Goal: Task Accomplishment & Management: Use online tool/utility

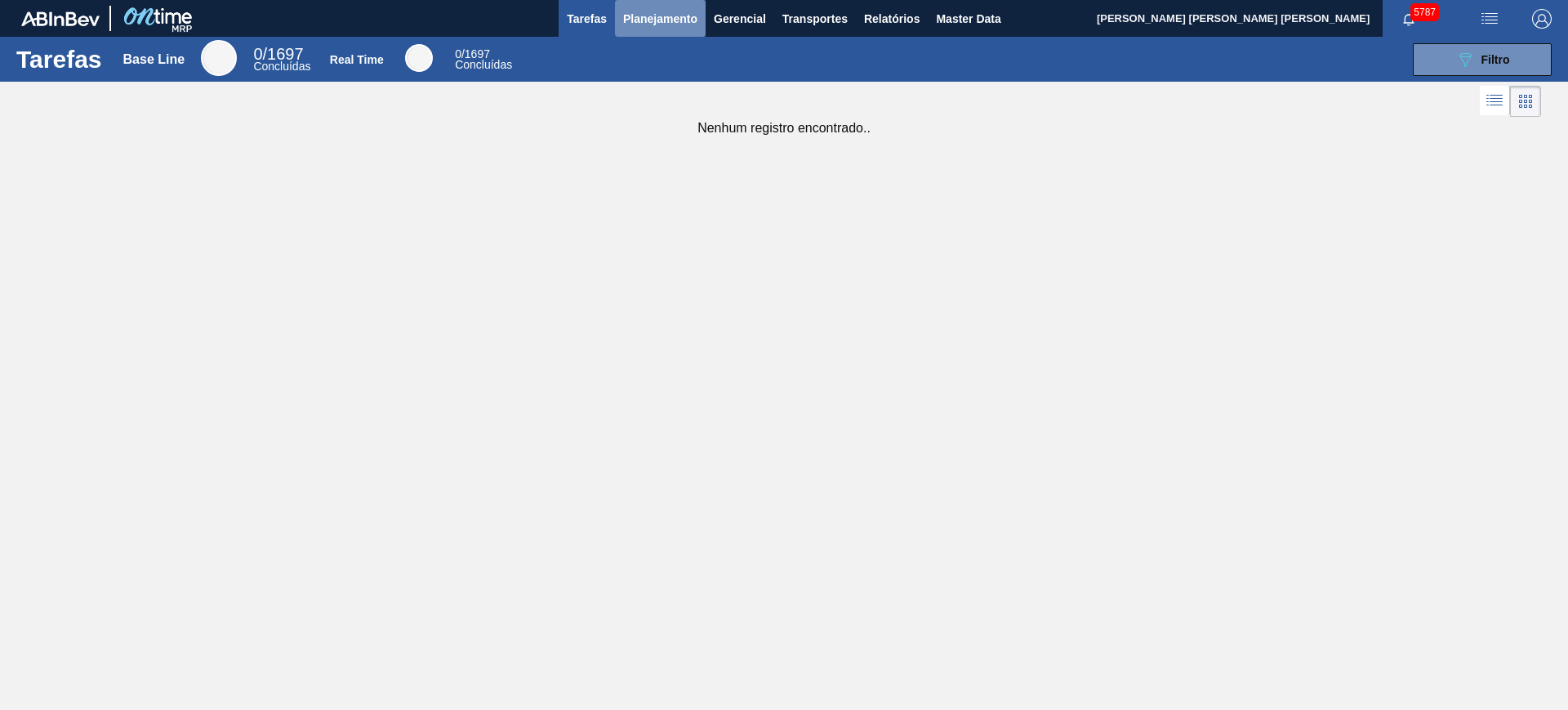
click at [649, 24] on span "Planejamento" at bounding box center [660, 19] width 74 height 20
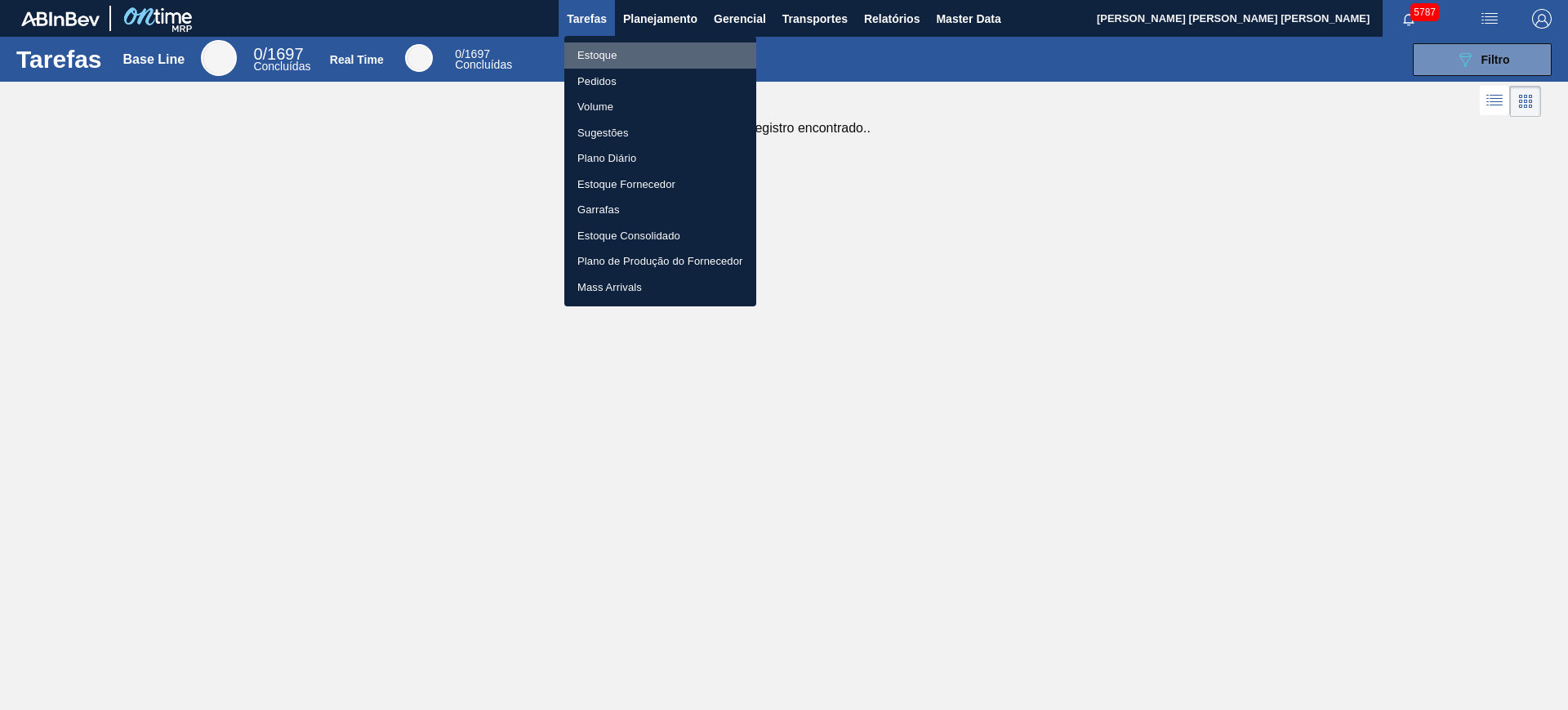
click at [644, 48] on li "Estoque" at bounding box center [660, 55] width 192 height 26
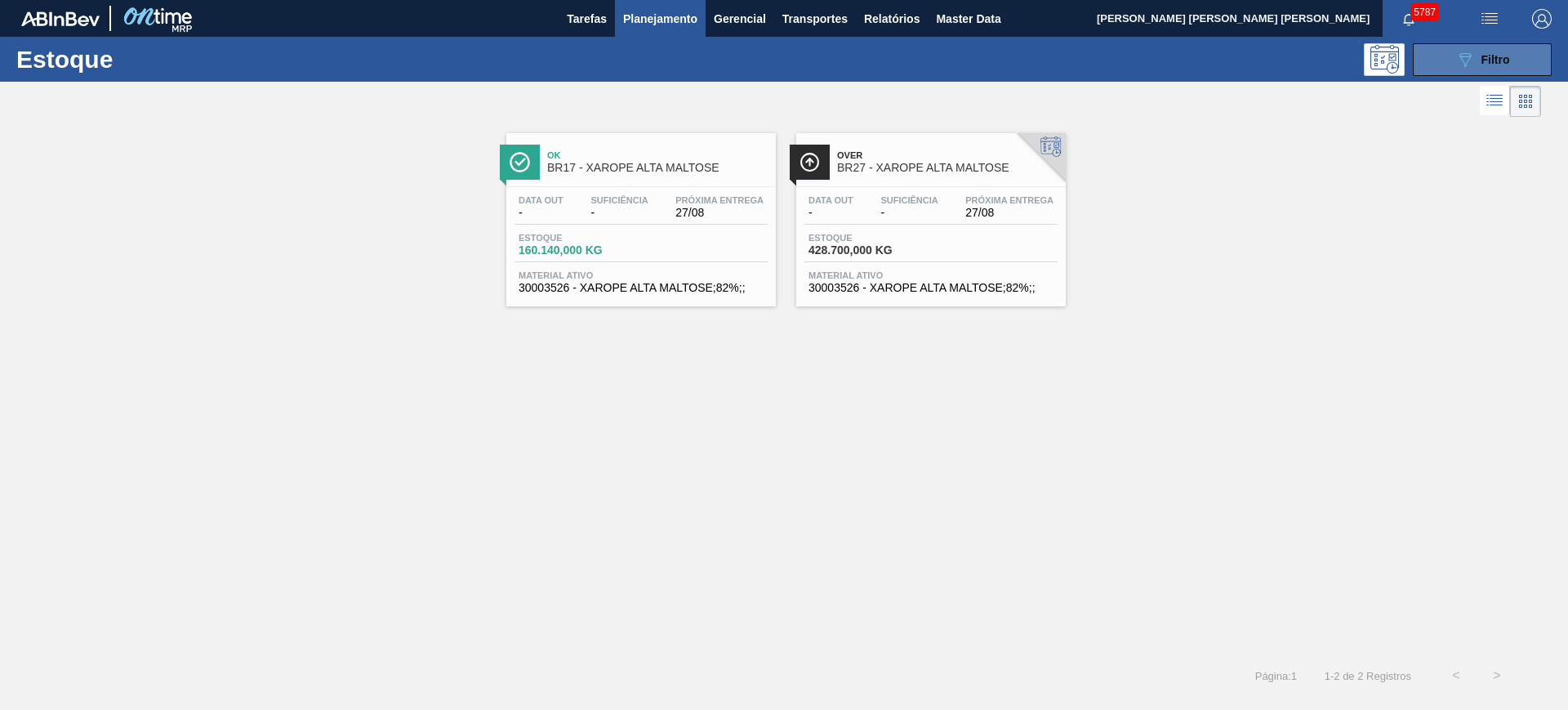
click at [1485, 59] on span "Filtro" at bounding box center [1495, 60] width 29 height 13
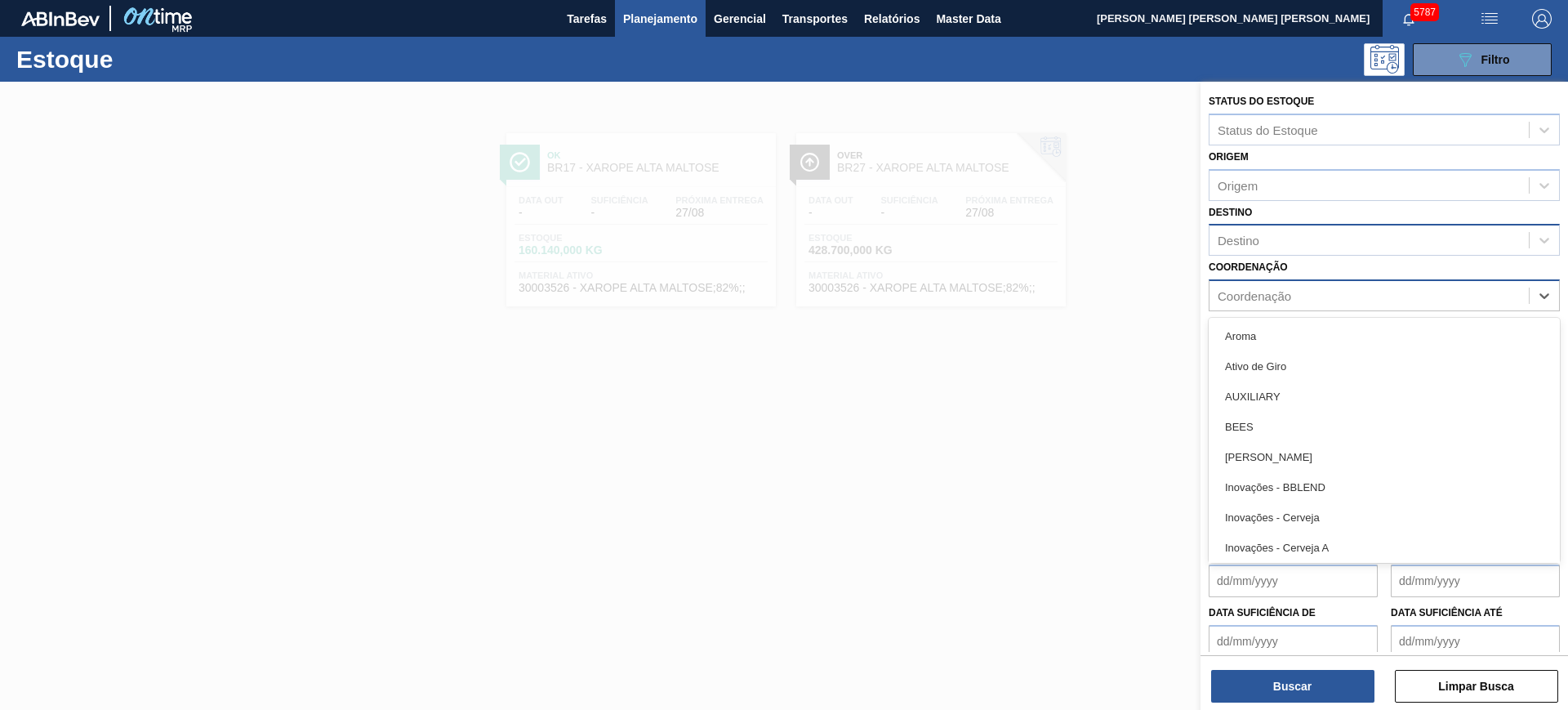
click at [1291, 296] on div "Coordenação" at bounding box center [1254, 296] width 74 height 14
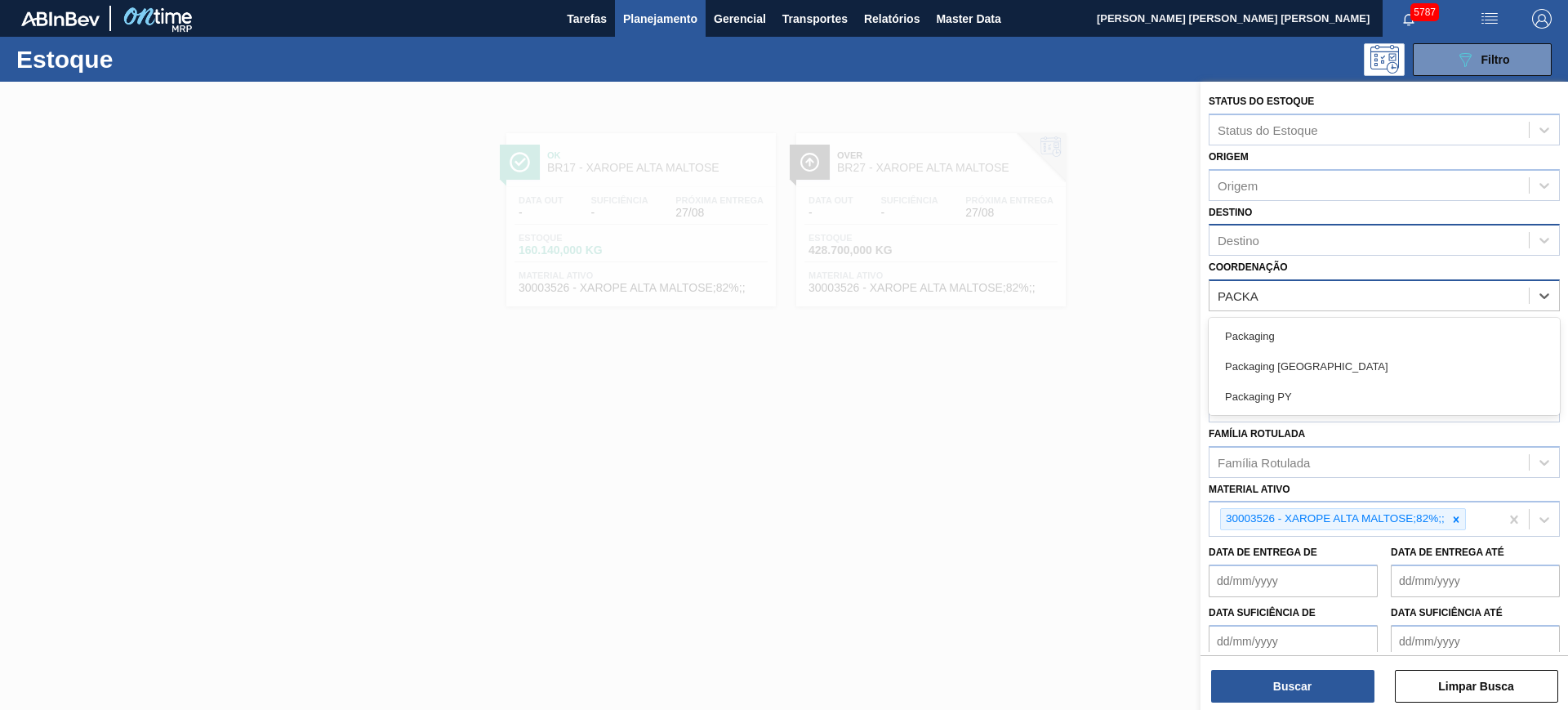
type input "PACKAG"
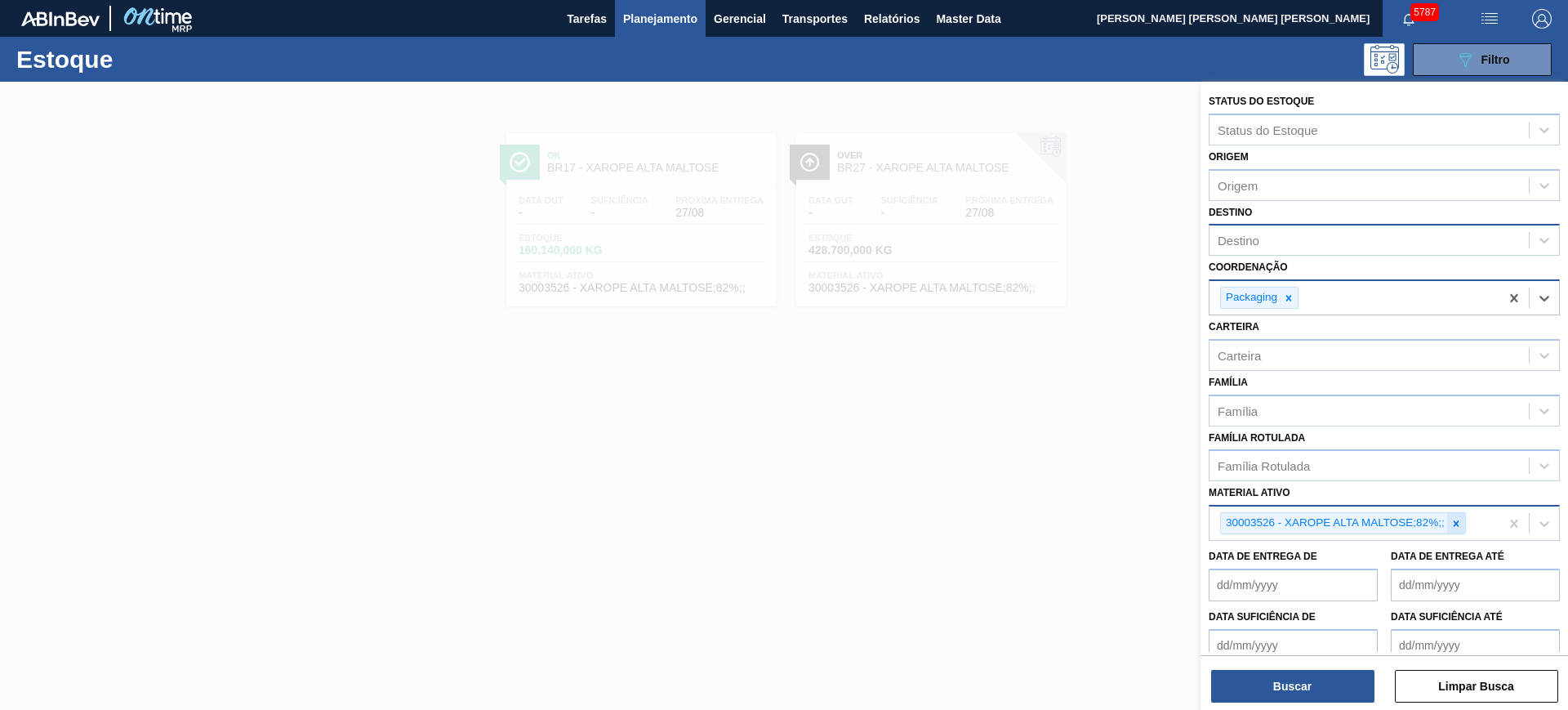
click at [1460, 525] on icon at bounding box center [1456, 524] width 12 height 12
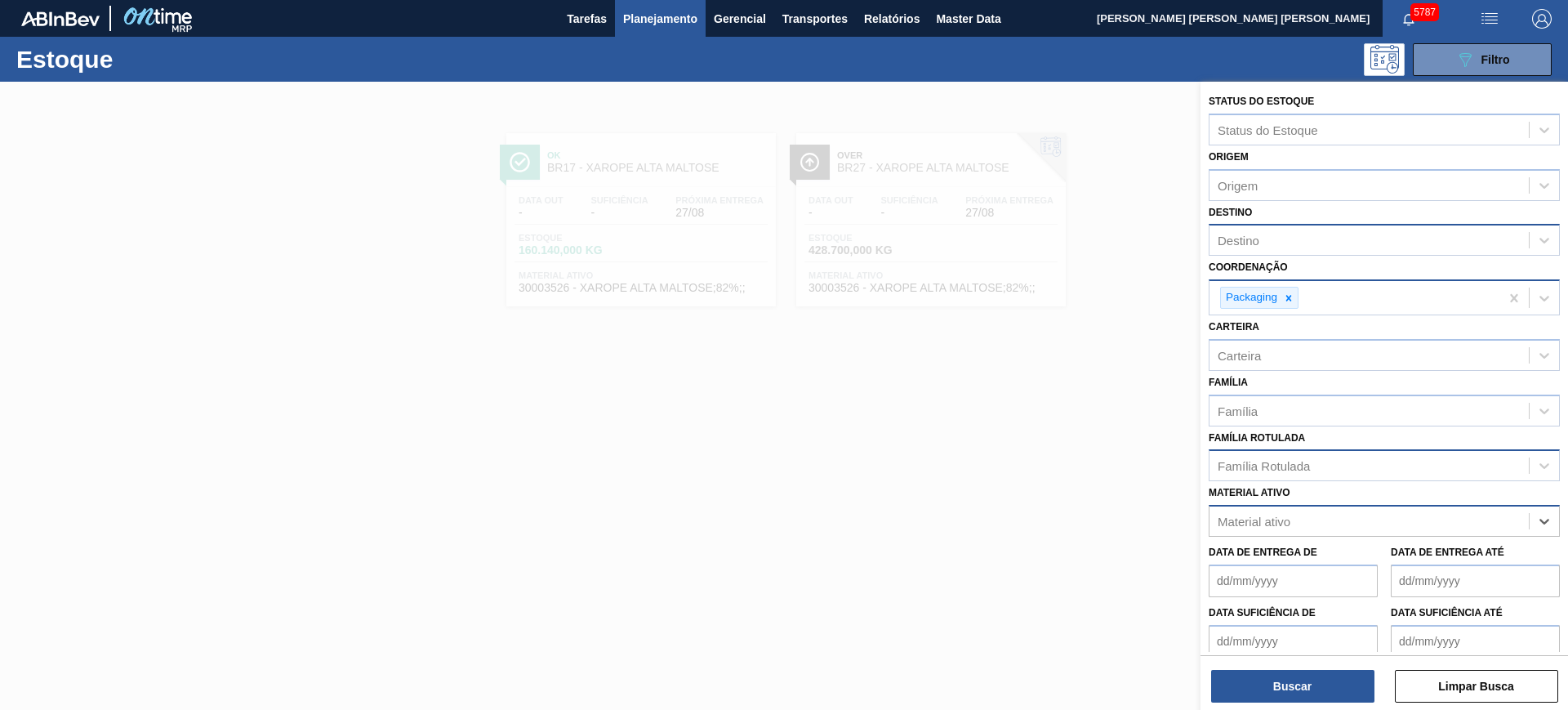
click at [1247, 463] on div "Família Rotulada" at bounding box center [1264, 466] width 93 height 14
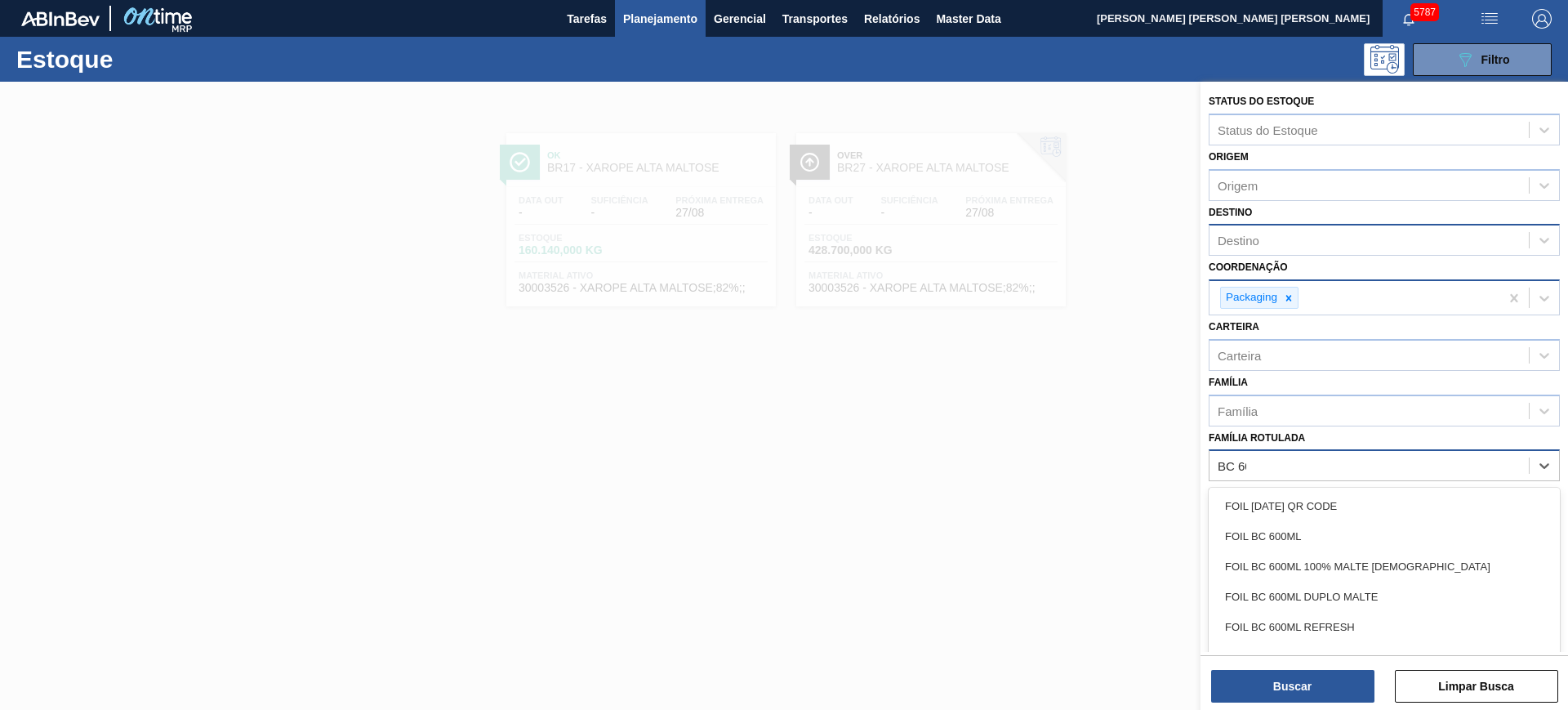
type Rotulada "[DATE]"
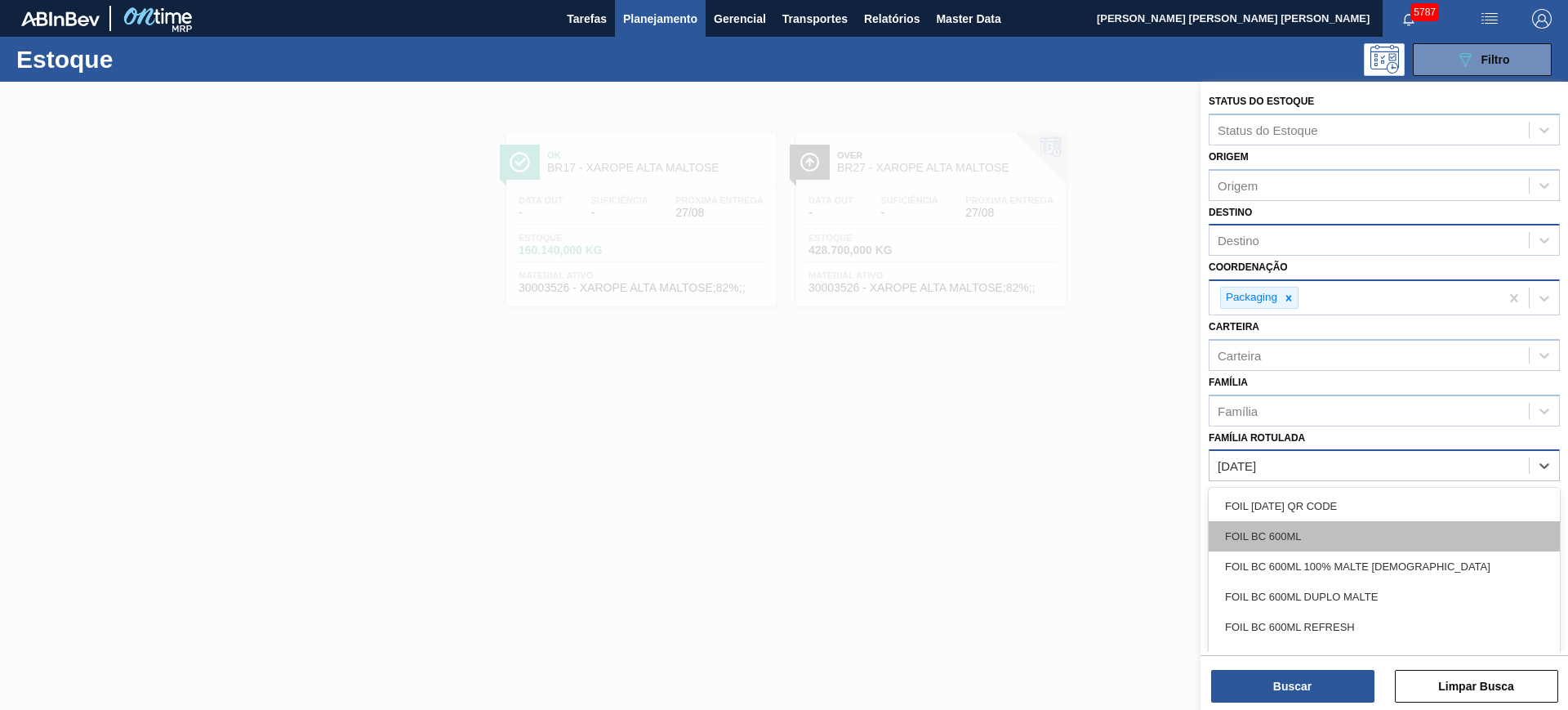
click at [1274, 545] on div "FOIL BC 600ML" at bounding box center [1384, 536] width 351 height 31
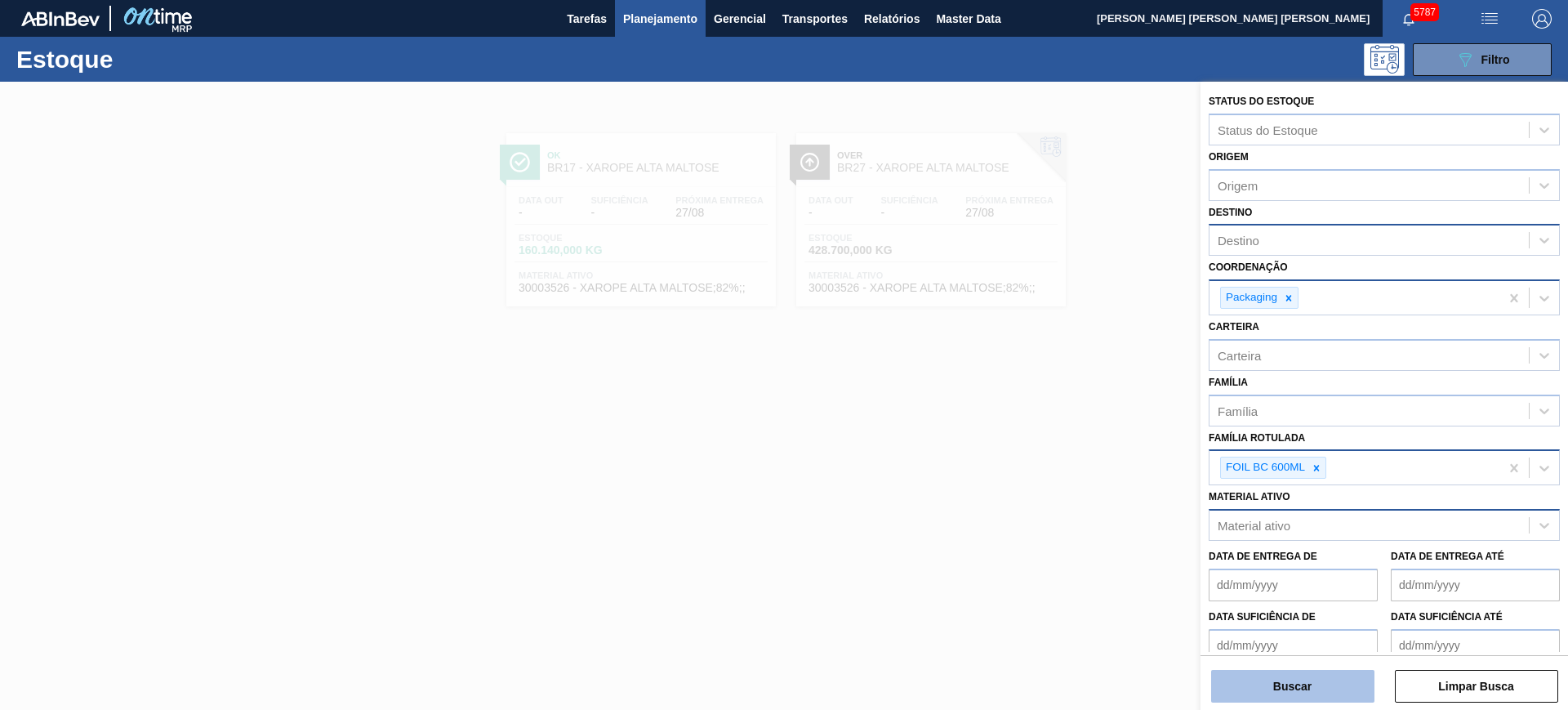
click at [1302, 679] on button "Buscar" at bounding box center [1292, 686] width 163 height 32
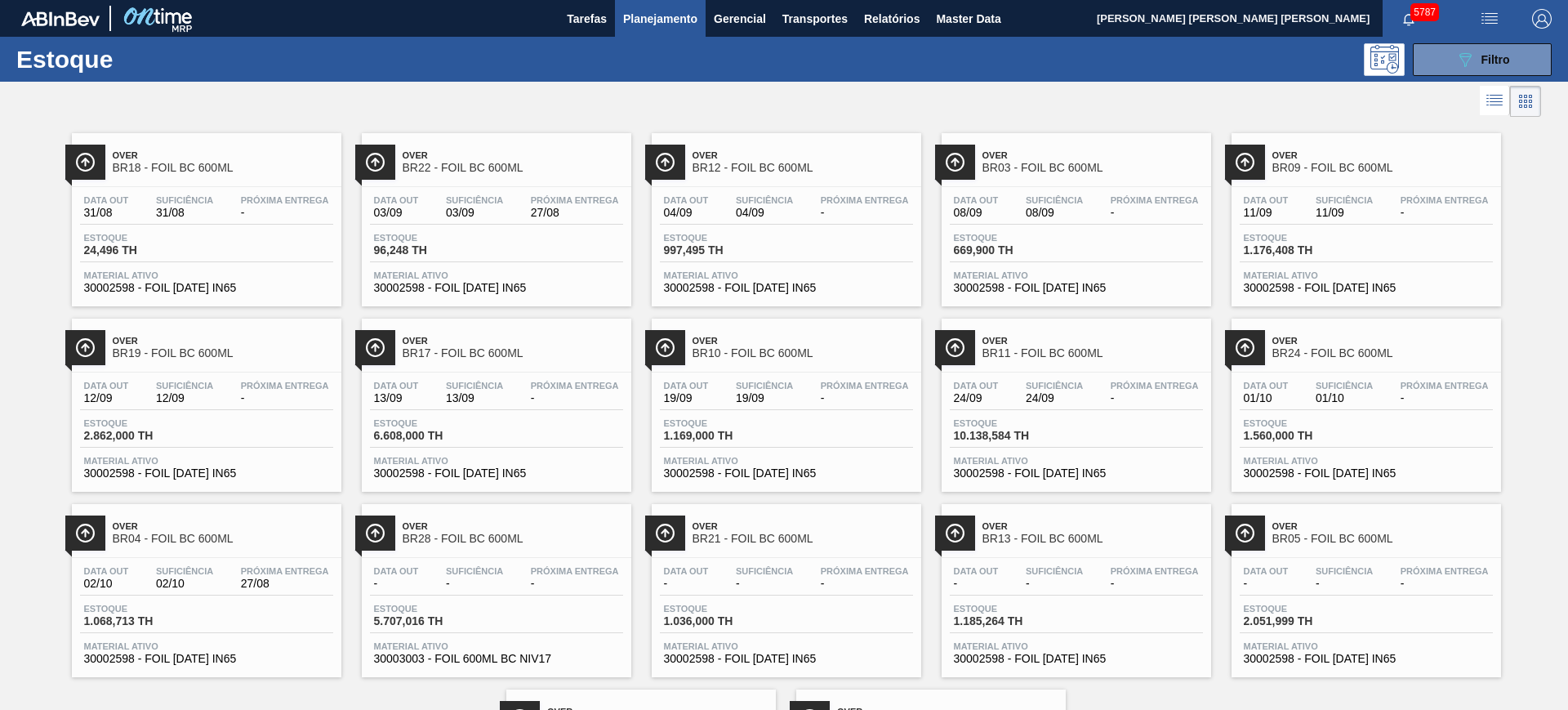
drag, startPoint x: 199, startPoint y: 238, endPoint x: 533, endPoint y: 107, distance: 358.8
click at [533, 107] on div at bounding box center [770, 101] width 1541 height 39
click at [1446, 61] on button "089F7B8B-B2A5-4AFE-B5C0-19BA573D28AC Filtro" at bounding box center [1482, 59] width 139 height 32
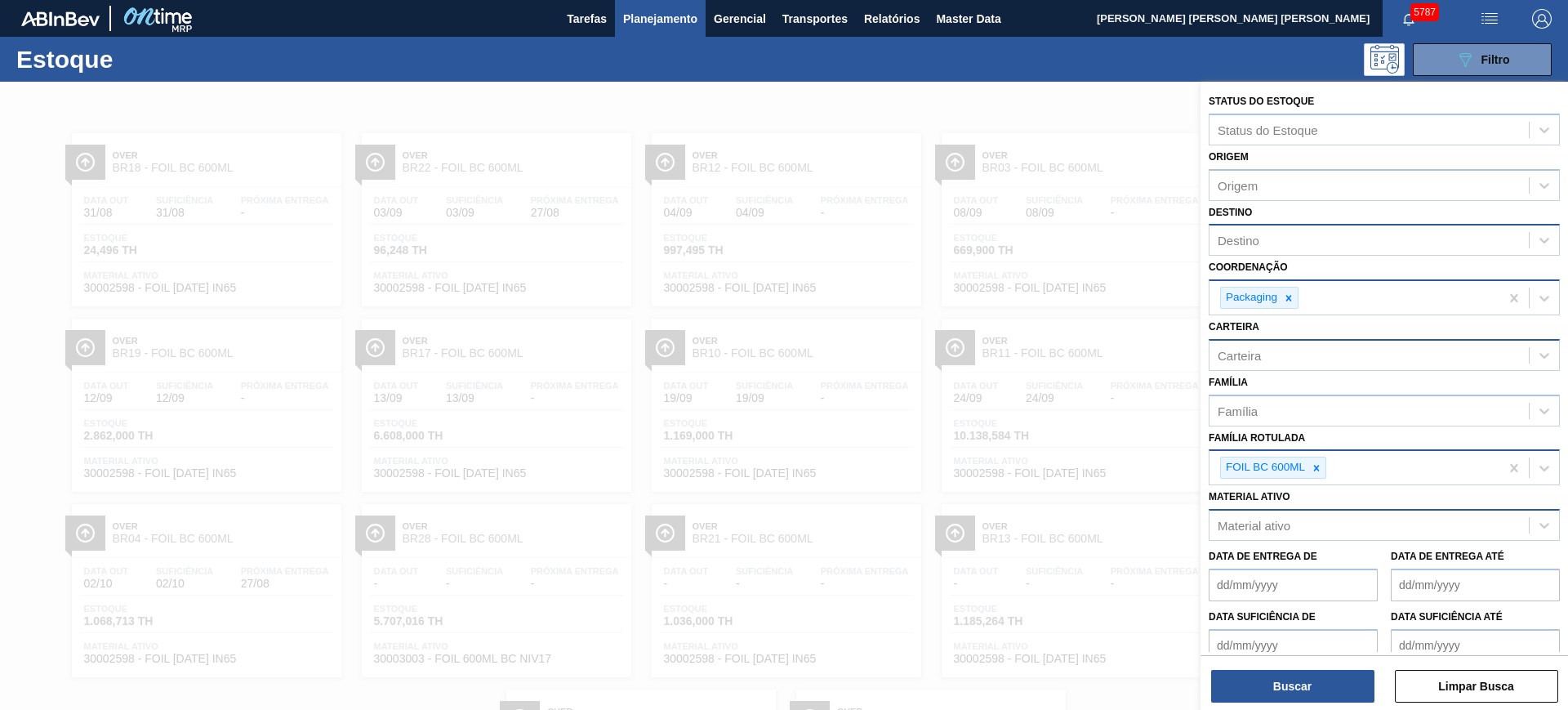
click at [1307, 361] on div "Carteira" at bounding box center [1369, 355] width 319 height 24
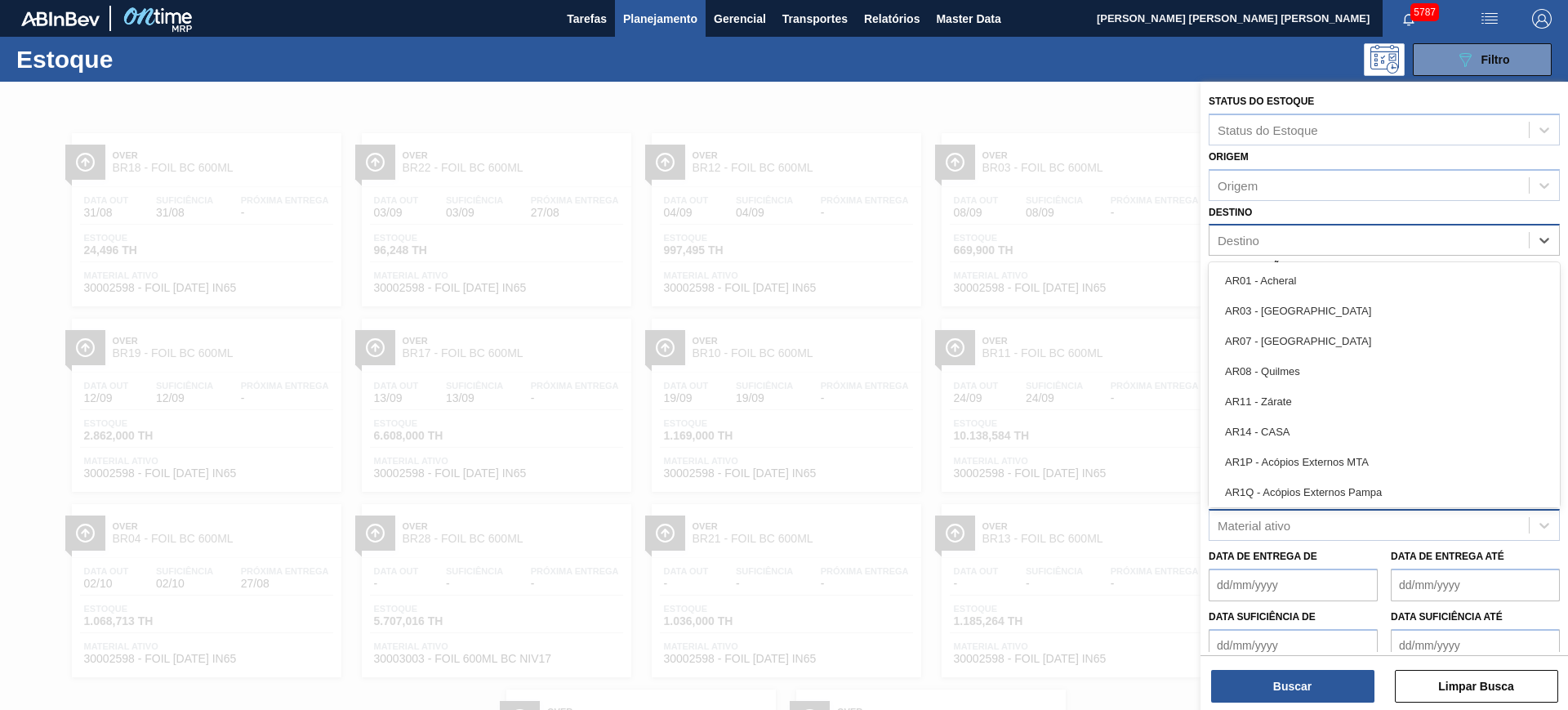
click at [1259, 242] on div "Destino" at bounding box center [1369, 240] width 319 height 24
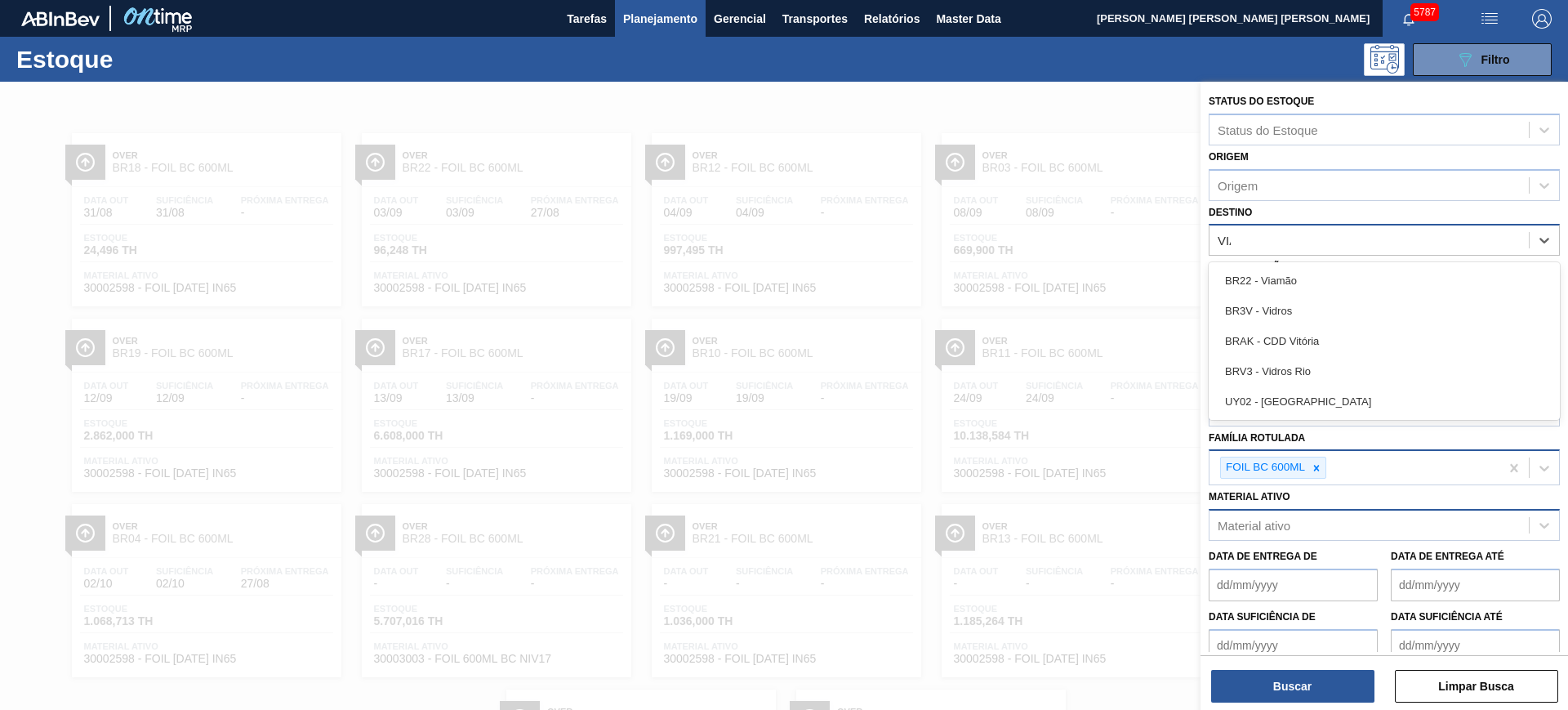
type input "VIAM"
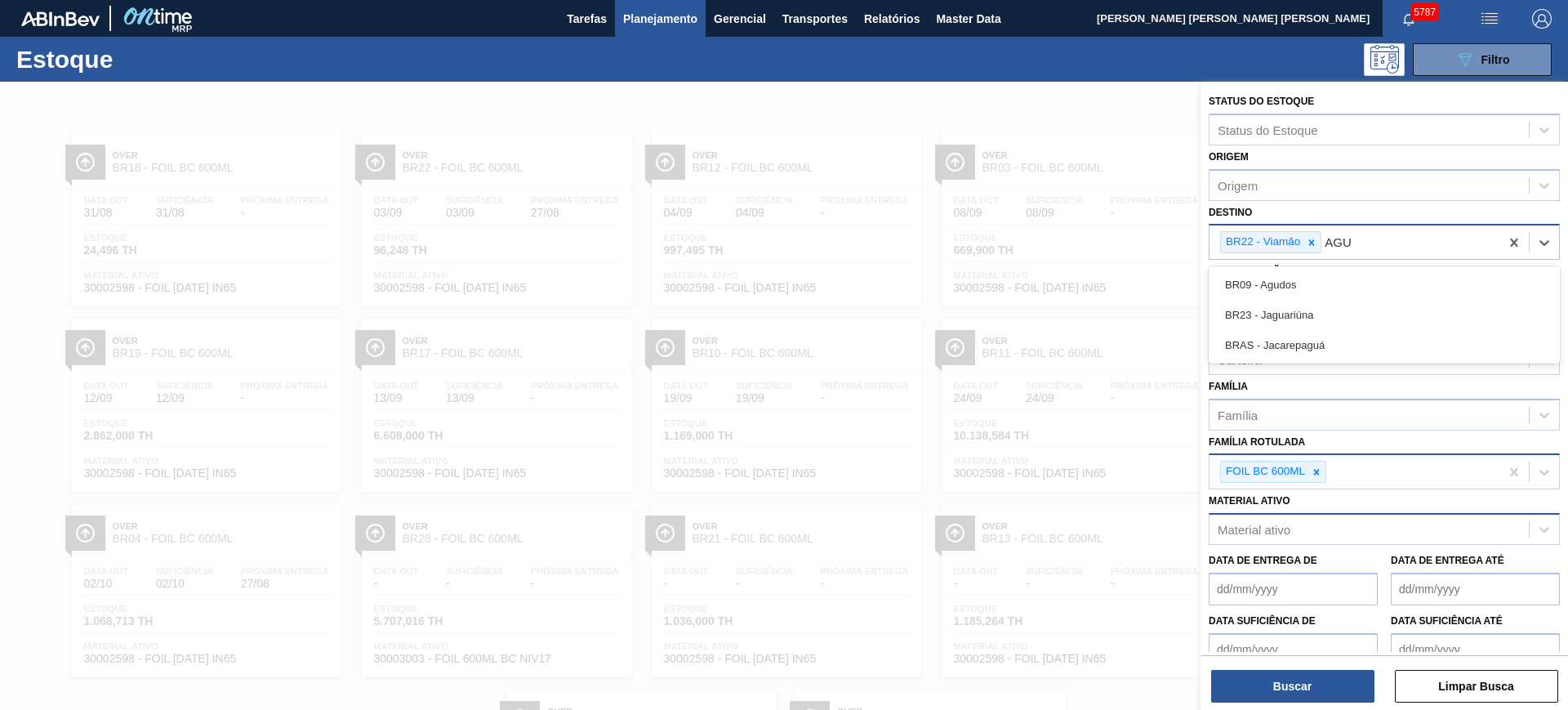
type input "AGUD"
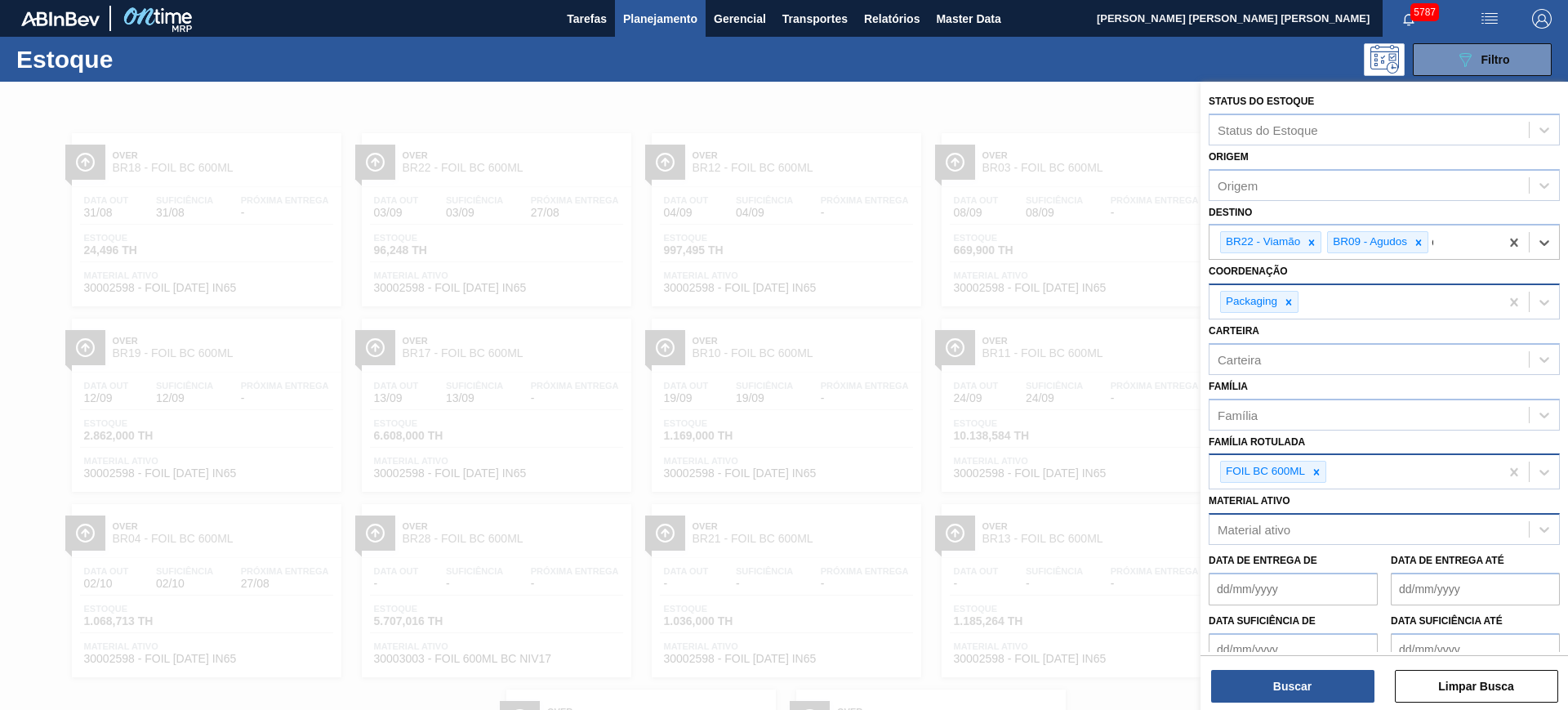
type input "CEB"
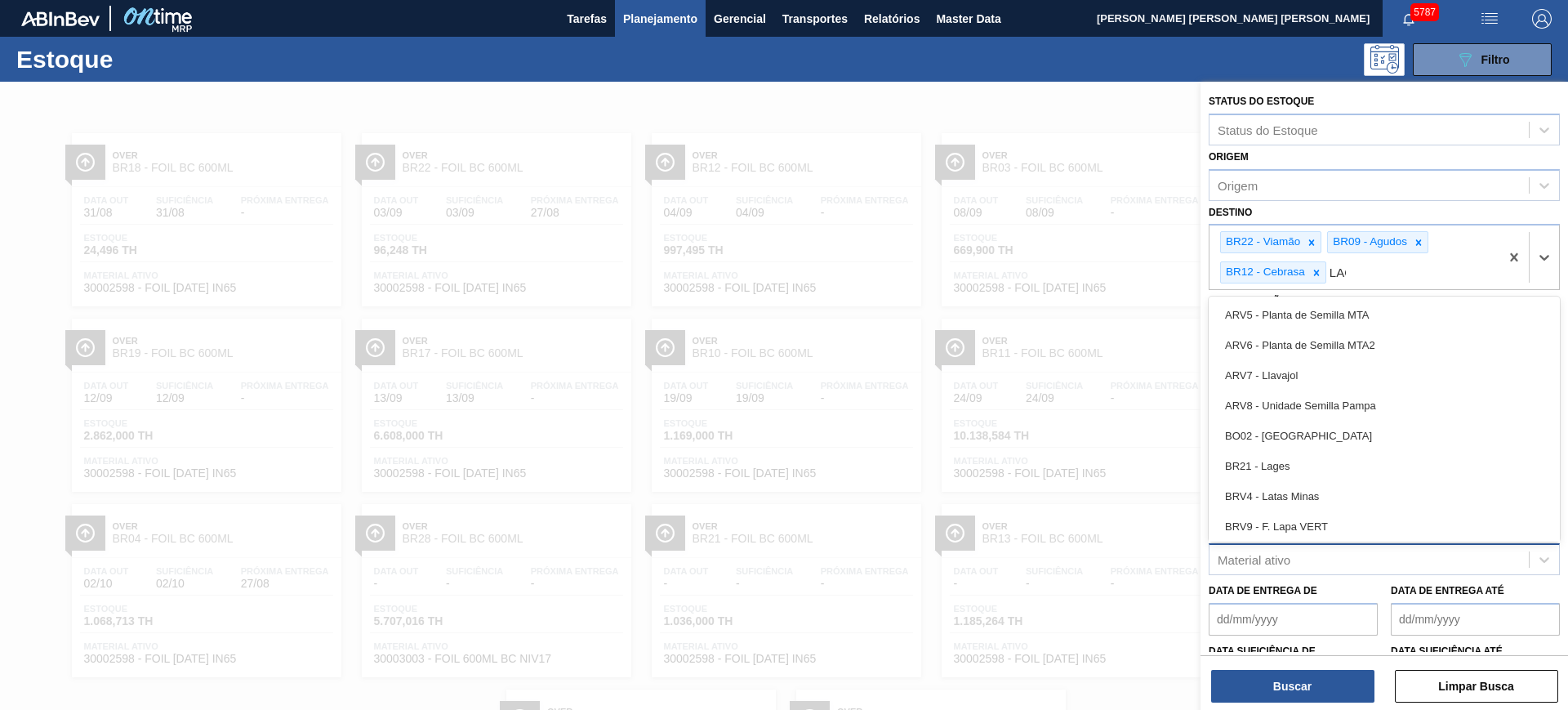
type input "LAGE"
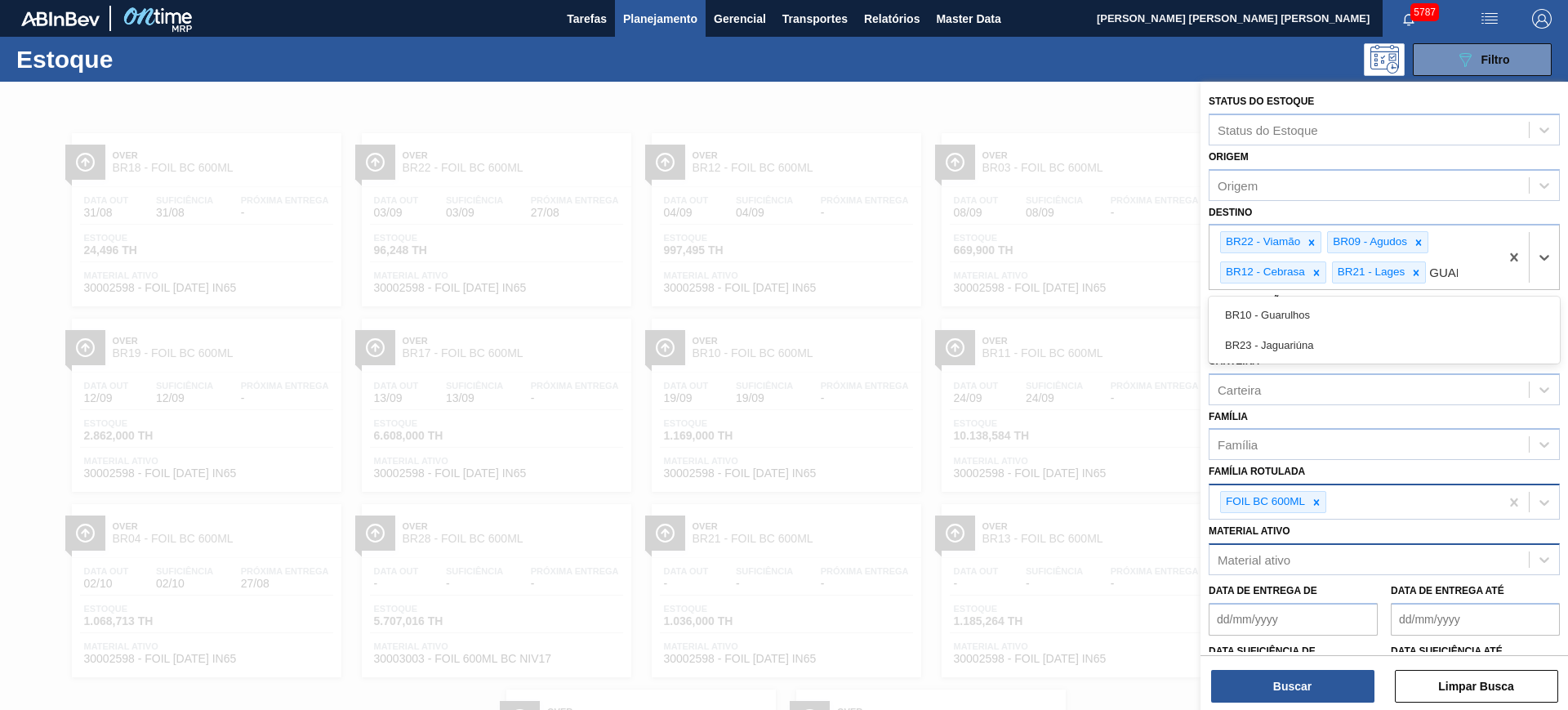
type input "GUARU"
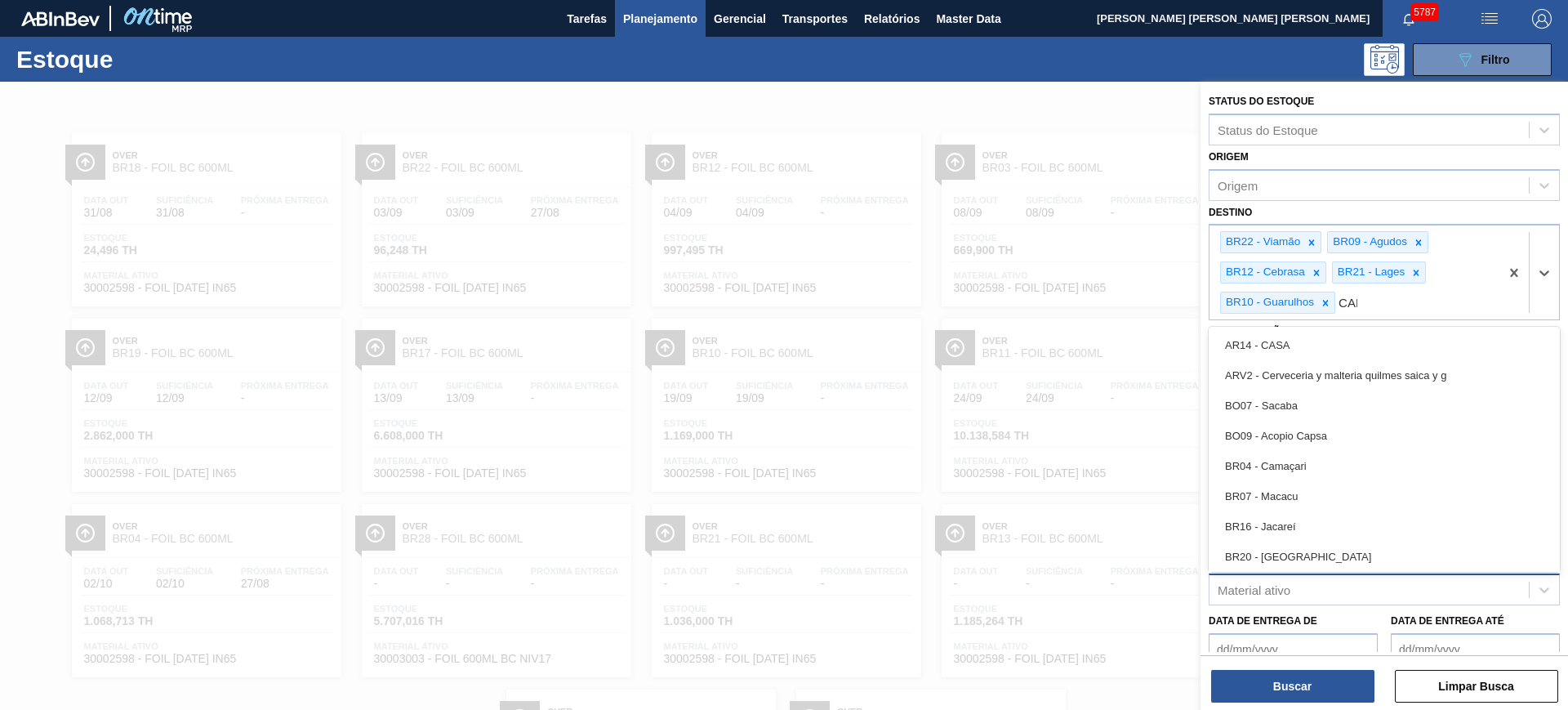
type input "CAMA"
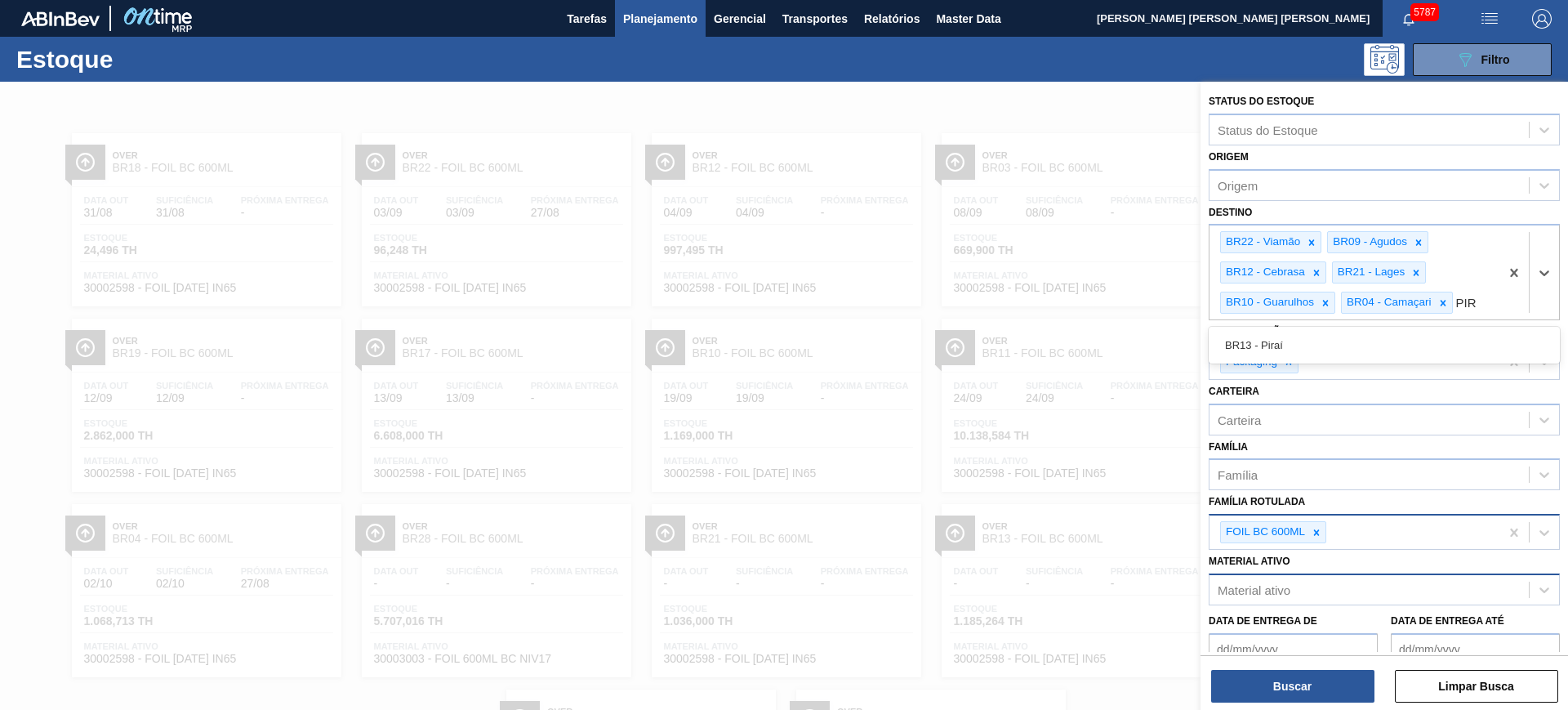
type input "PIRA"
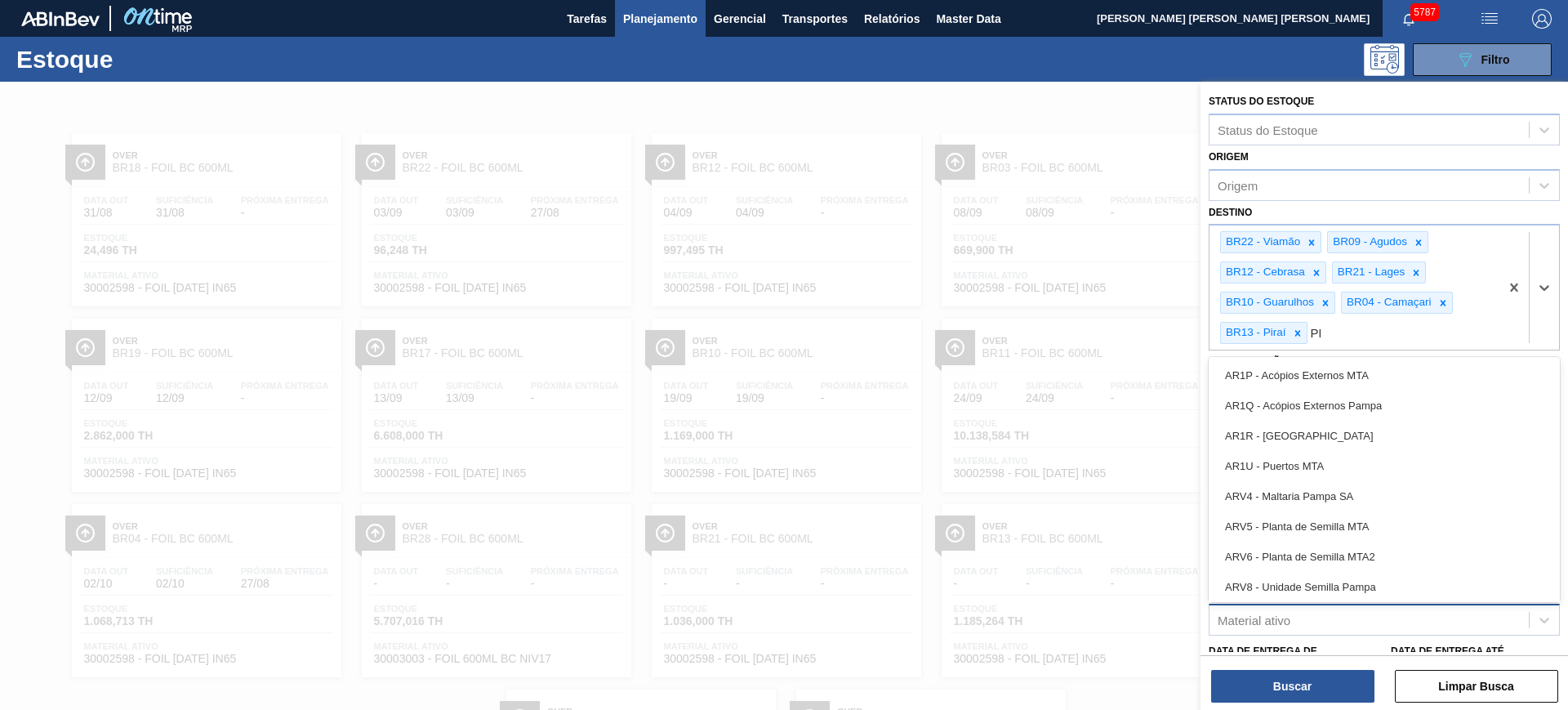
type input "PERN"
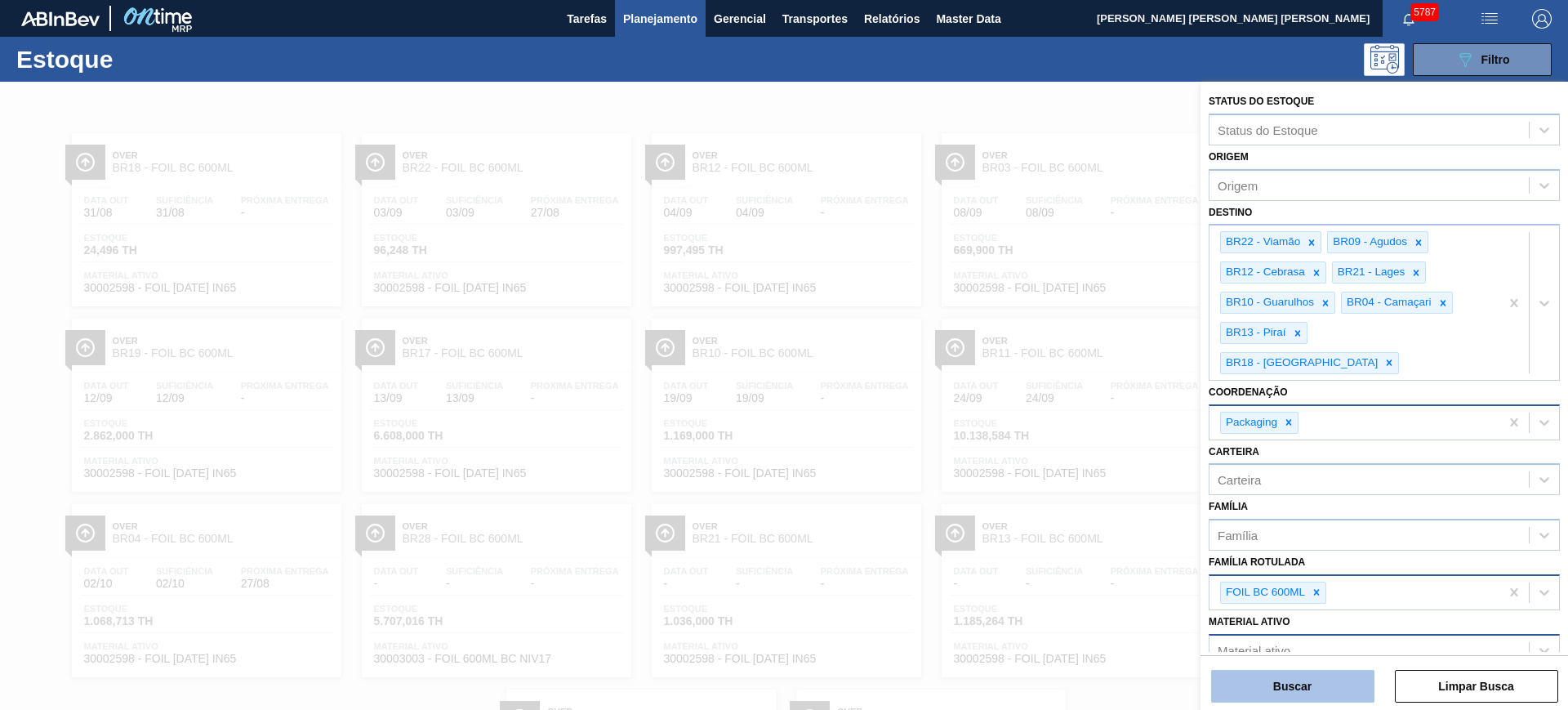
click at [1326, 679] on button "Buscar" at bounding box center [1292, 686] width 163 height 32
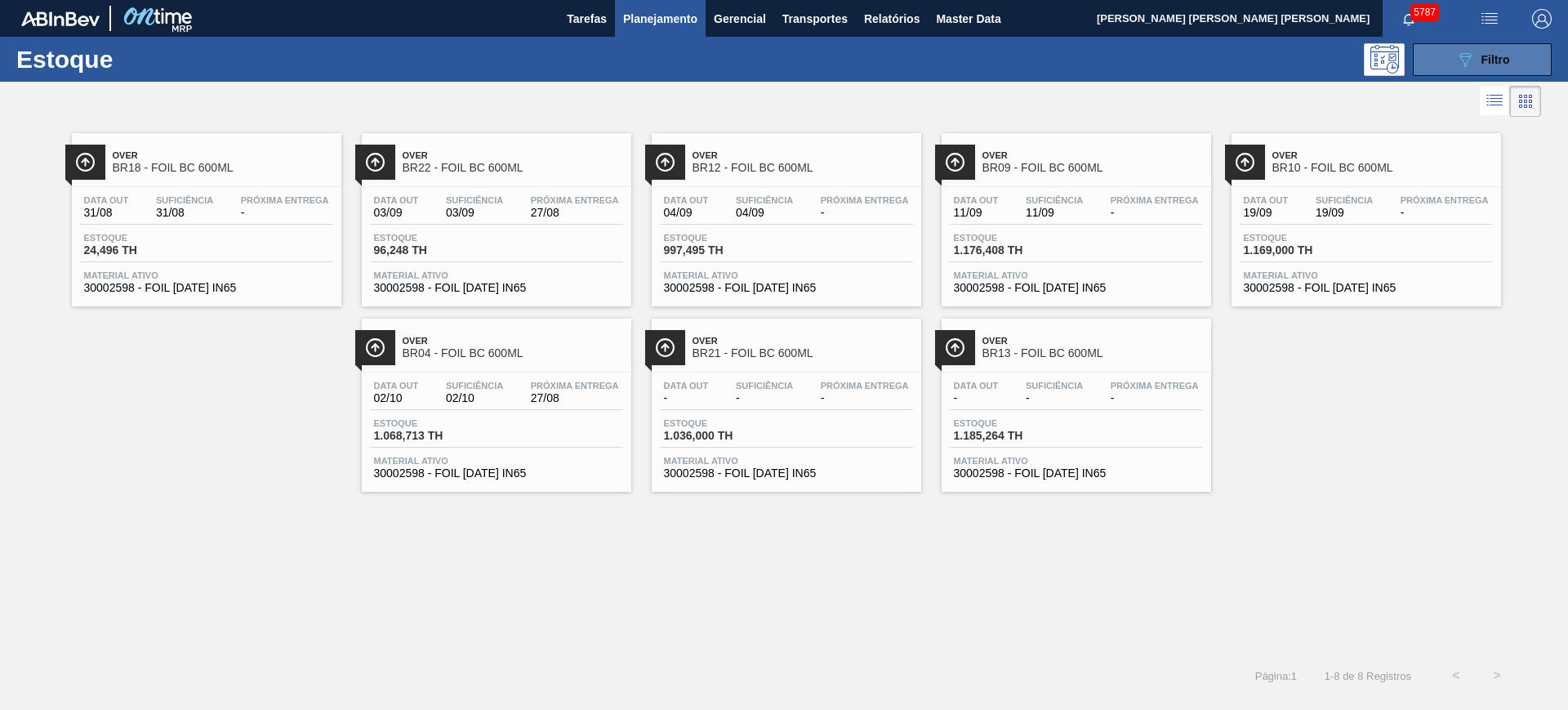
click at [1481, 53] on span "Filtro" at bounding box center [1495, 60] width 29 height 13
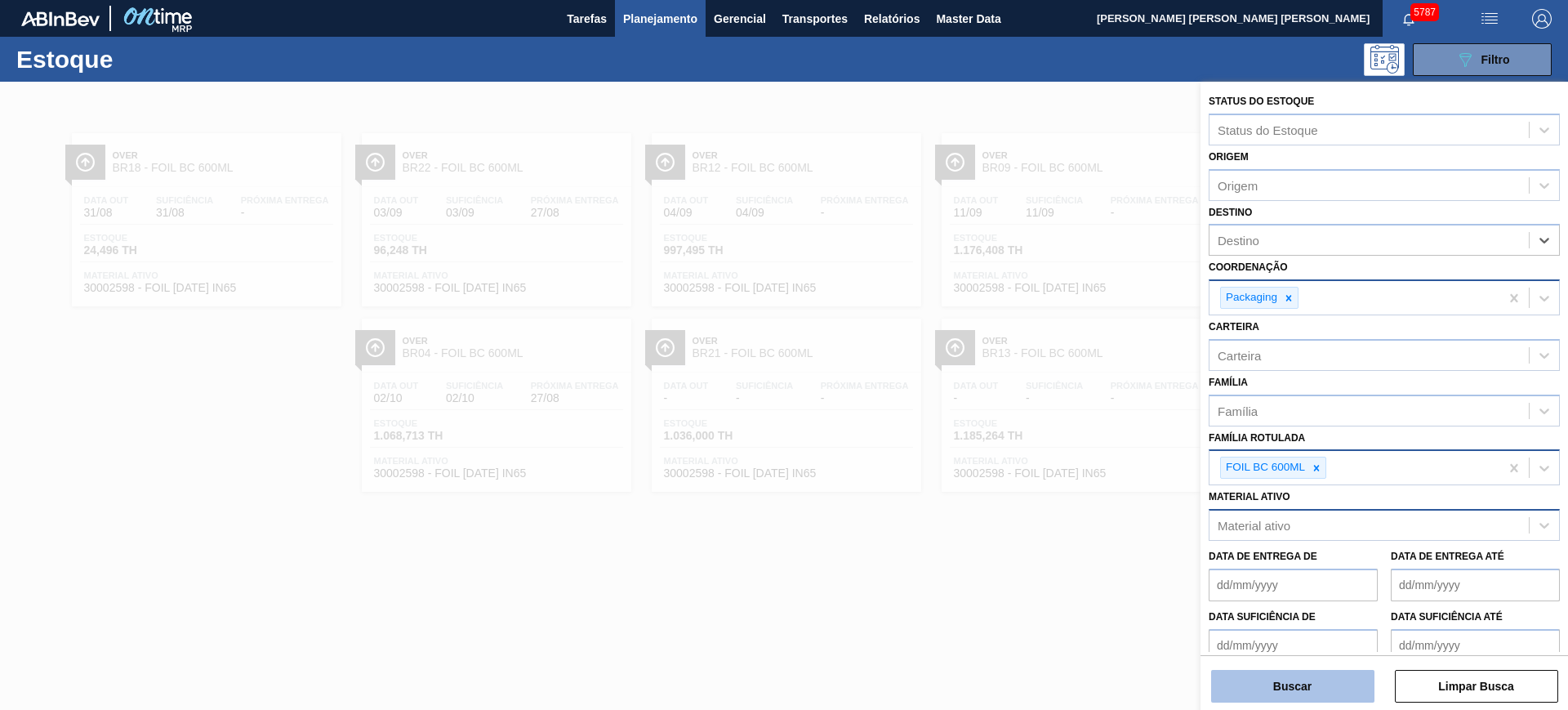
click at [1318, 684] on button "Buscar" at bounding box center [1292, 686] width 163 height 32
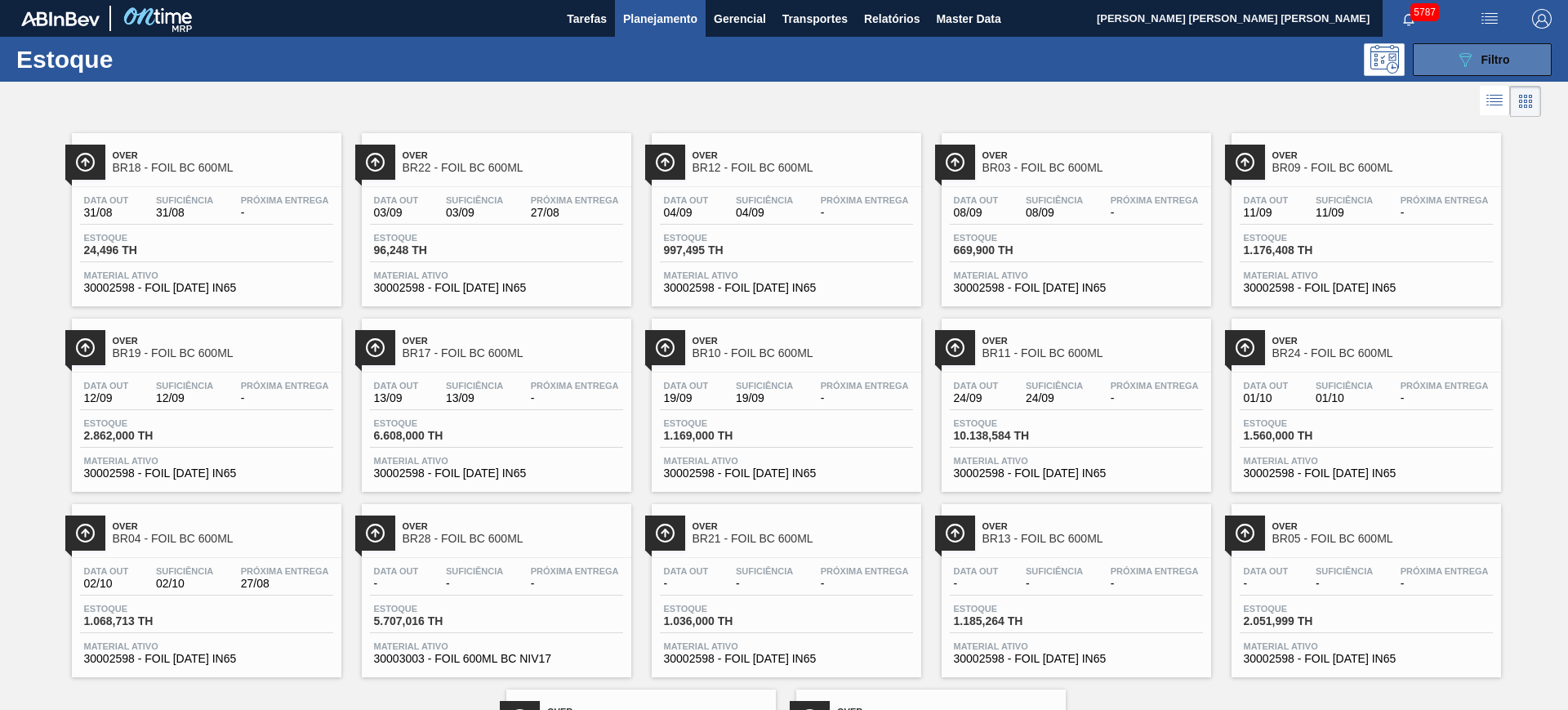
click at [1491, 55] on span "Filtro" at bounding box center [1495, 60] width 29 height 13
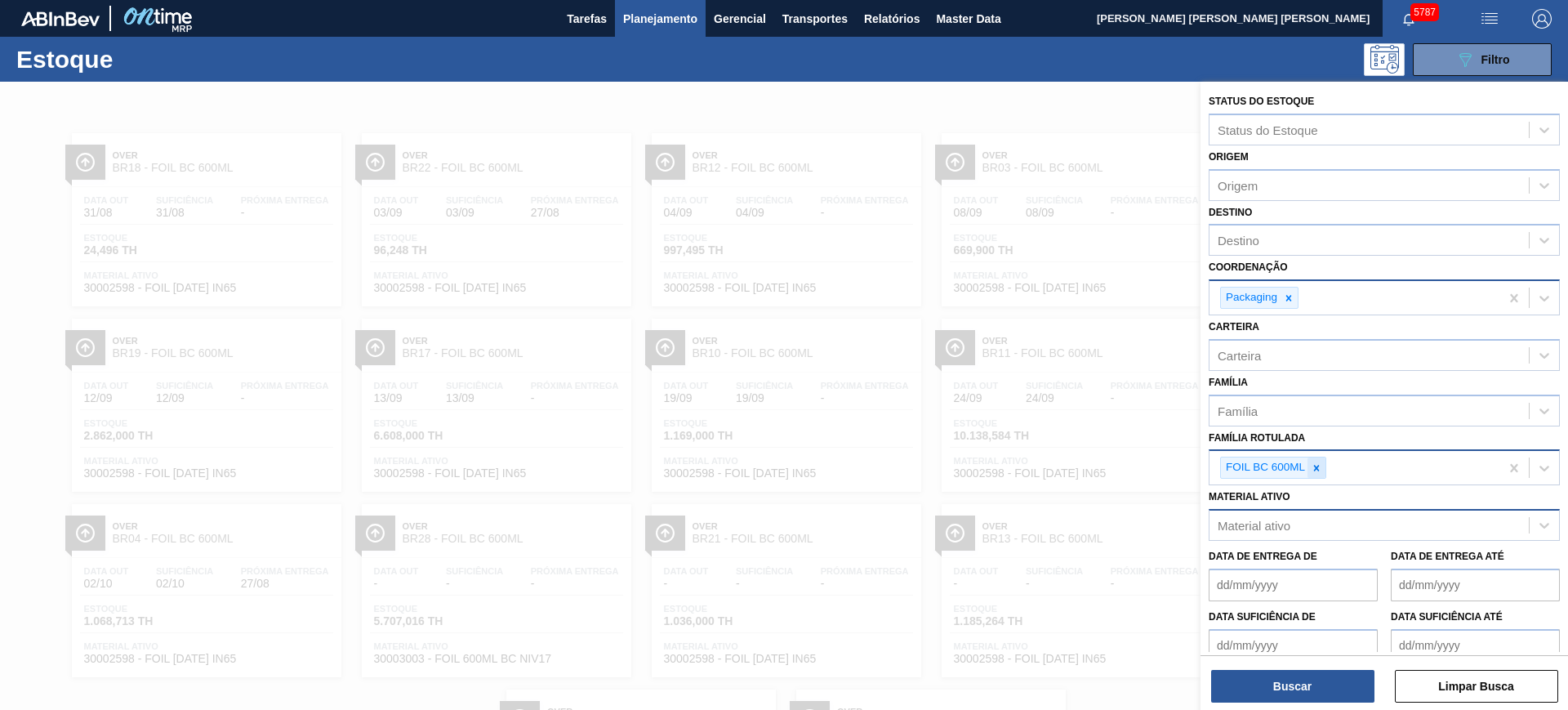
click at [1320, 473] on icon at bounding box center [1317, 468] width 12 height 12
click at [1293, 307] on div at bounding box center [1288, 298] width 18 height 21
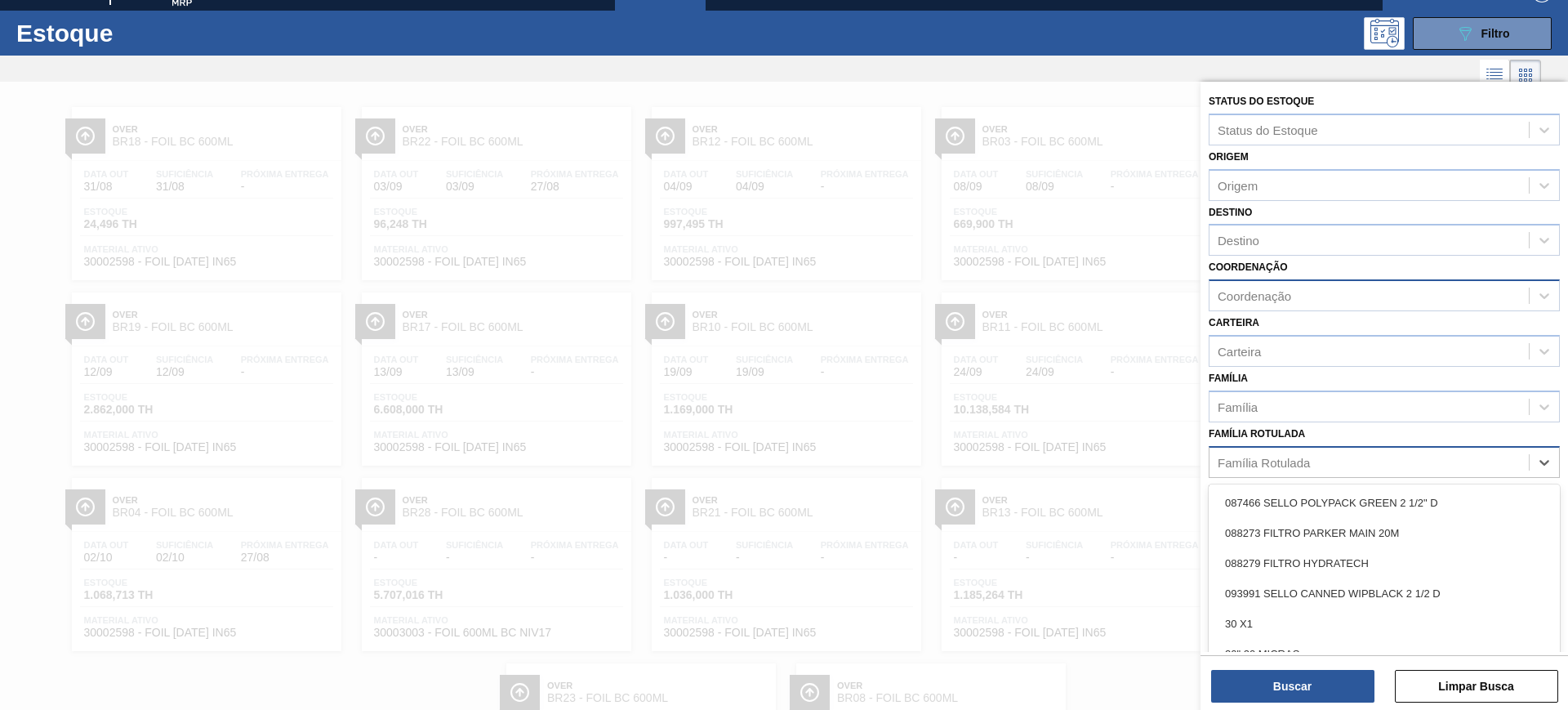
click at [1279, 455] on div "Família Rotulada" at bounding box center [1264, 462] width 93 height 14
type Rotulada "xarope a"
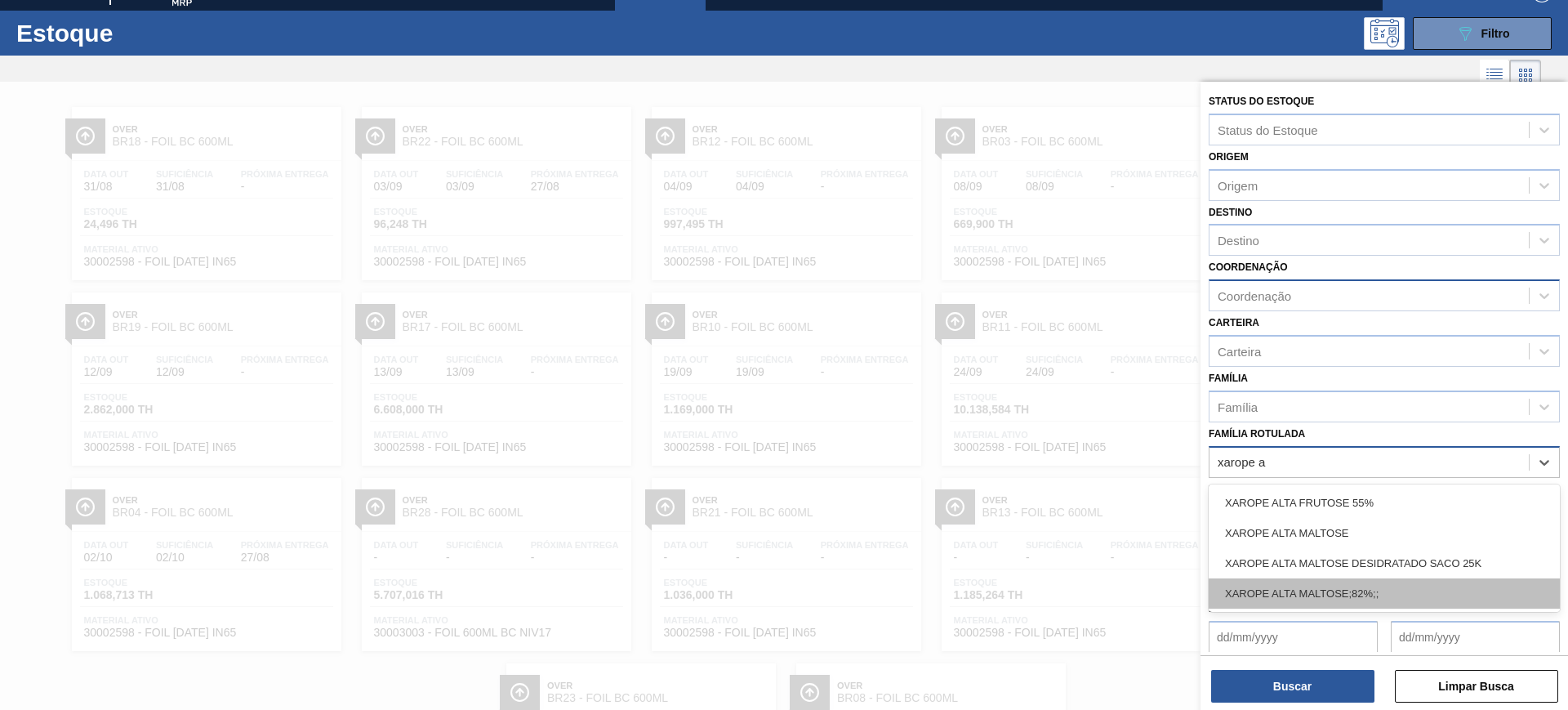
click at [1422, 594] on div "XAROPE ALTA MALTOSE;82%;;" at bounding box center [1384, 593] width 351 height 31
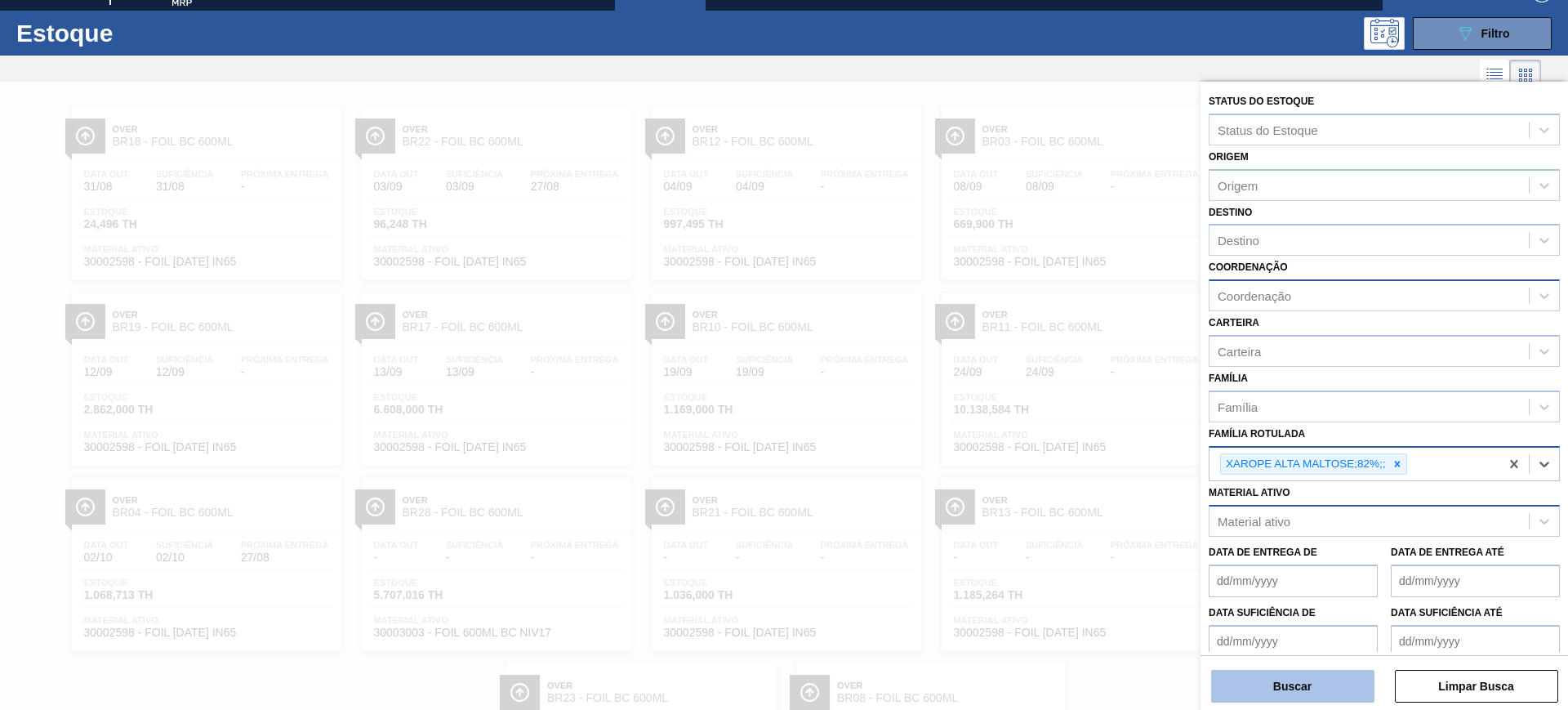
click at [1284, 686] on button "Buscar" at bounding box center [1292, 686] width 163 height 32
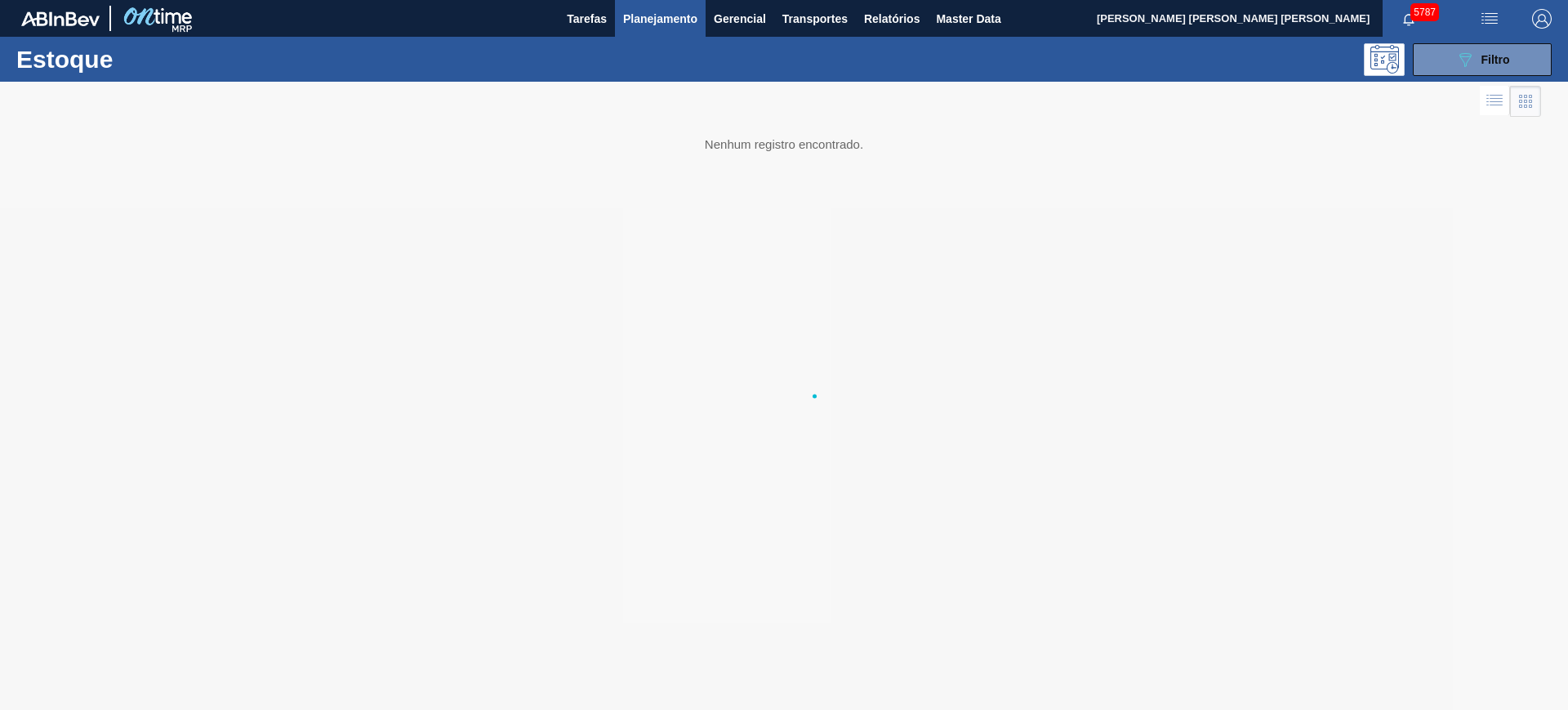
scroll to position [0, 0]
click at [1461, 51] on icon "089F7B8B-B2A5-4AFE-B5C0-19BA573D28AC" at bounding box center [1465, 60] width 20 height 20
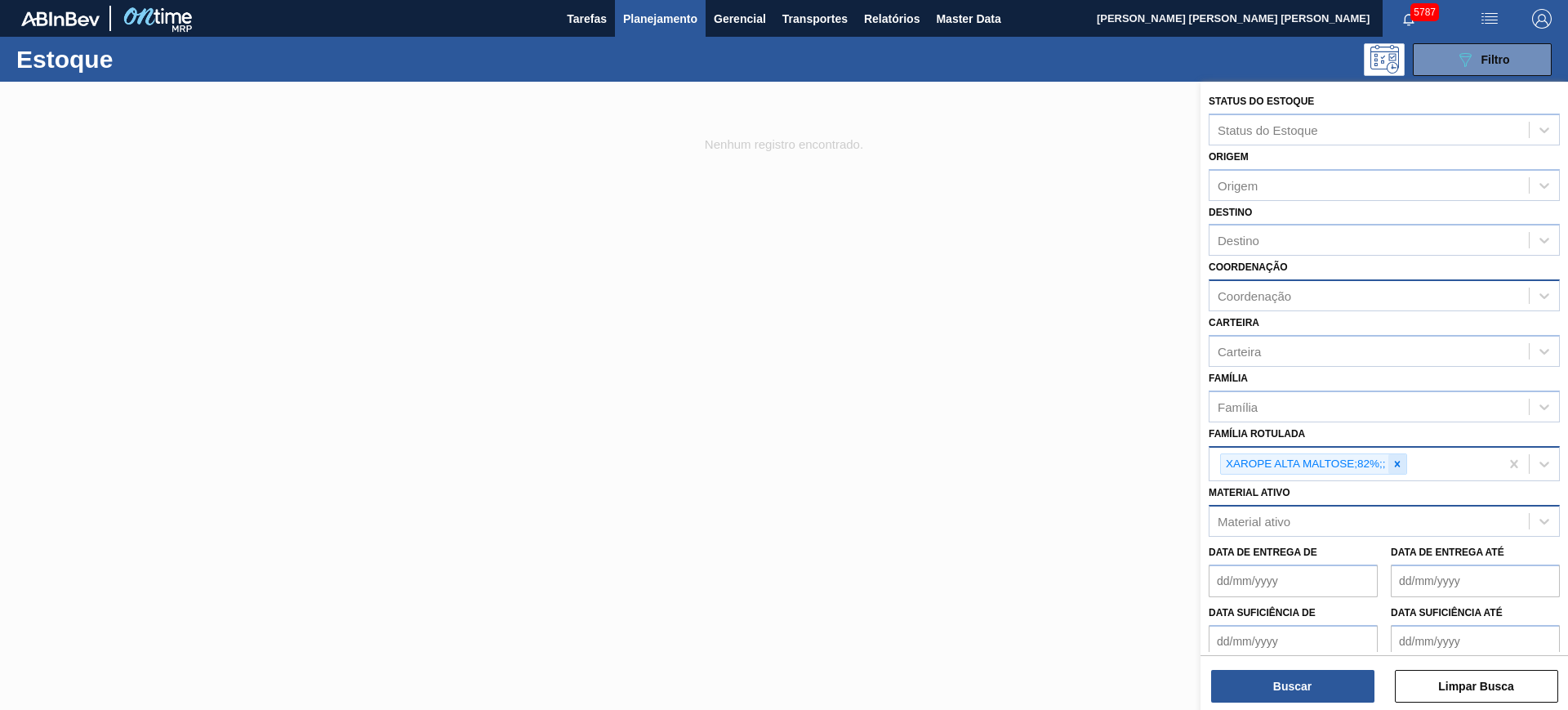
click at [1401, 468] on icon at bounding box center [1397, 464] width 12 height 12
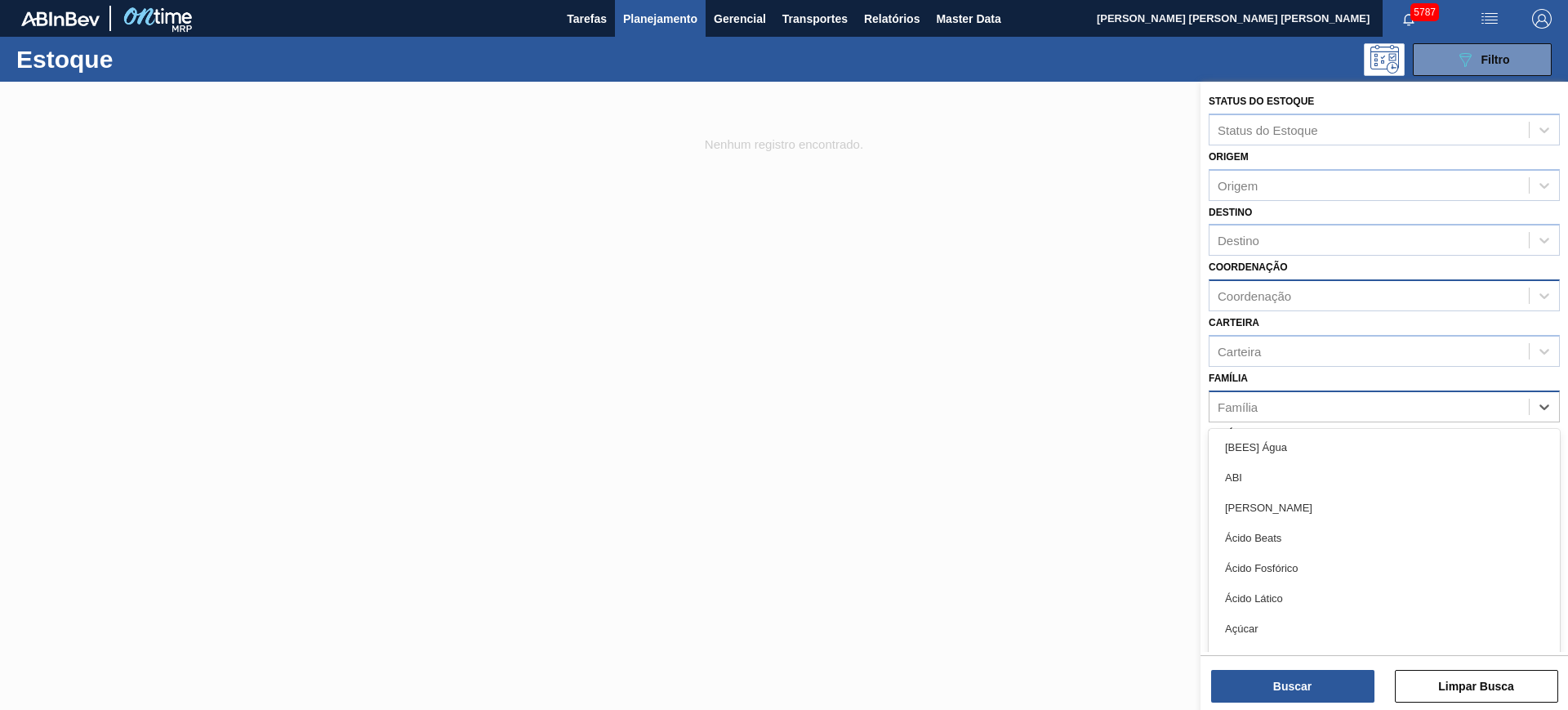
click at [1350, 406] on div "Família" at bounding box center [1369, 406] width 319 height 24
type input "x"
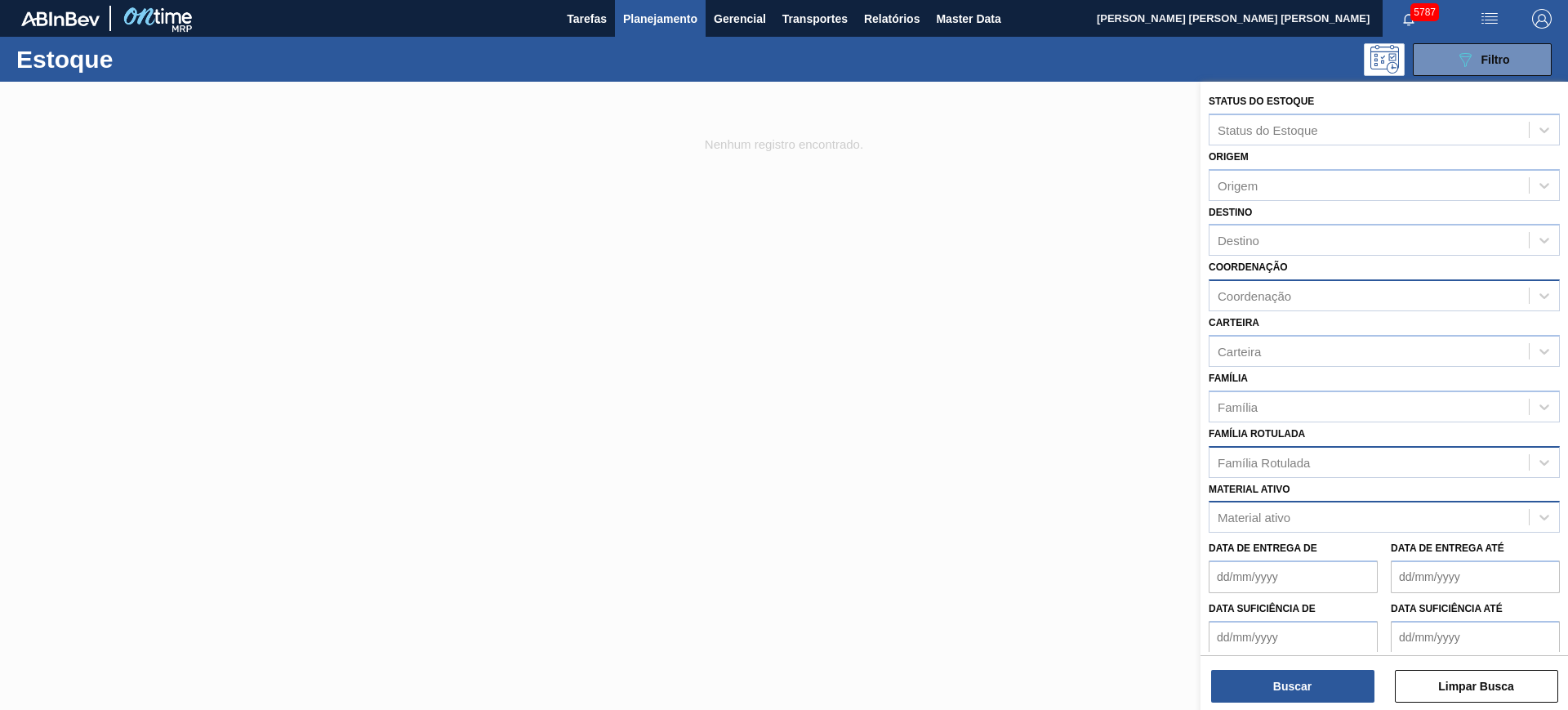
click at [1323, 379] on div "Família Família" at bounding box center [1384, 394] width 351 height 55
click at [1295, 479] on div "Material ativo Material ativo" at bounding box center [1384, 506] width 351 height 55
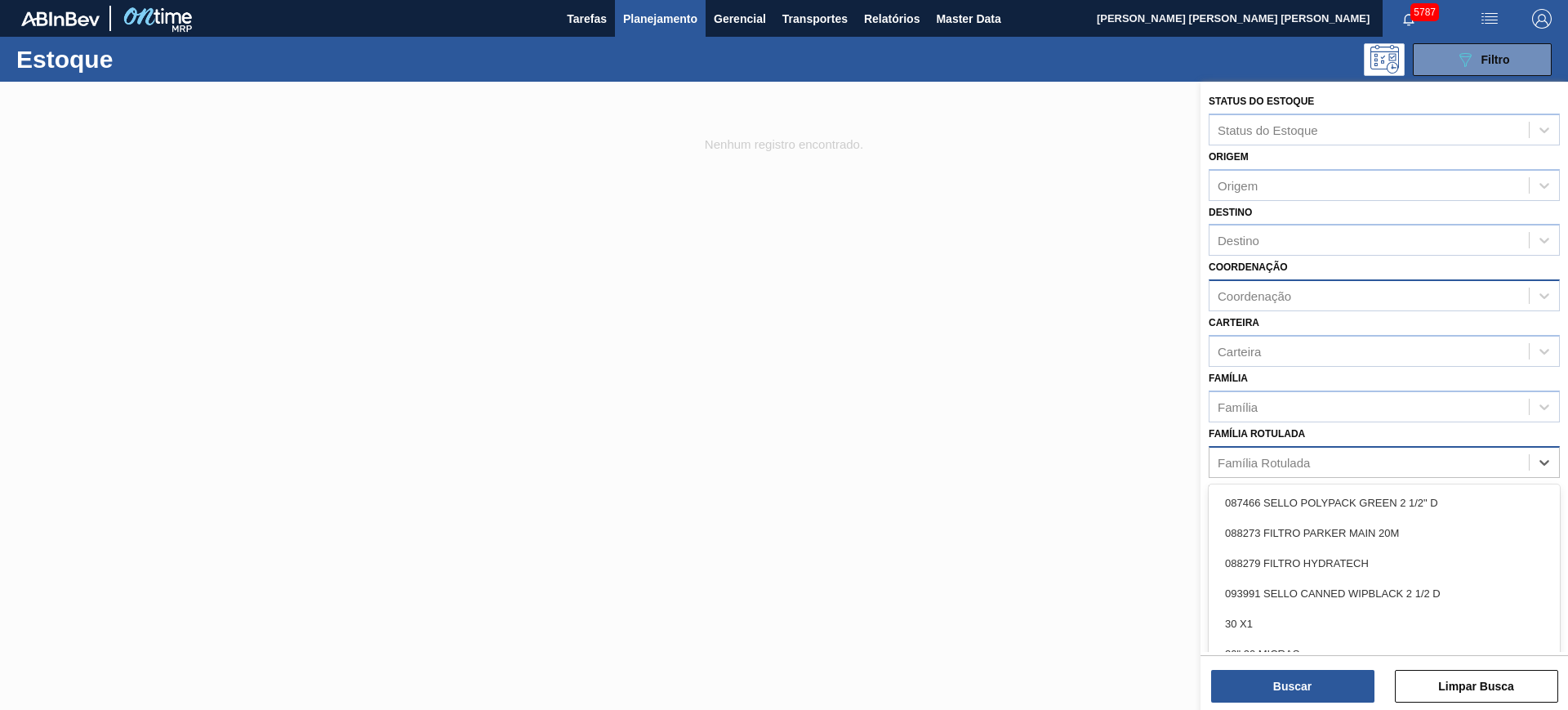
click at [1293, 473] on div "Família Rotulada" at bounding box center [1369, 462] width 319 height 24
type Rotulada "xarope"
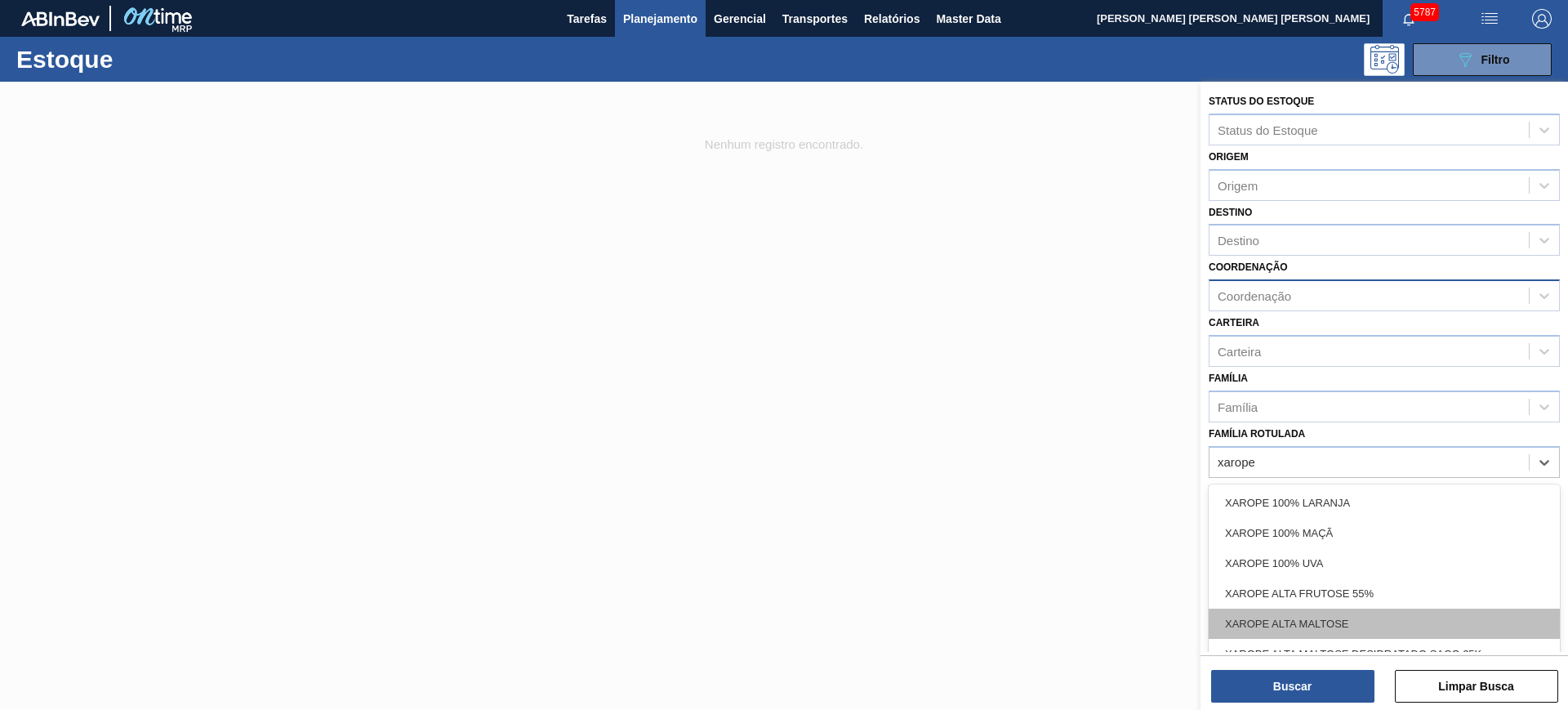
click at [1344, 616] on div "XAROPE ALTA MALTOSE" at bounding box center [1384, 624] width 351 height 31
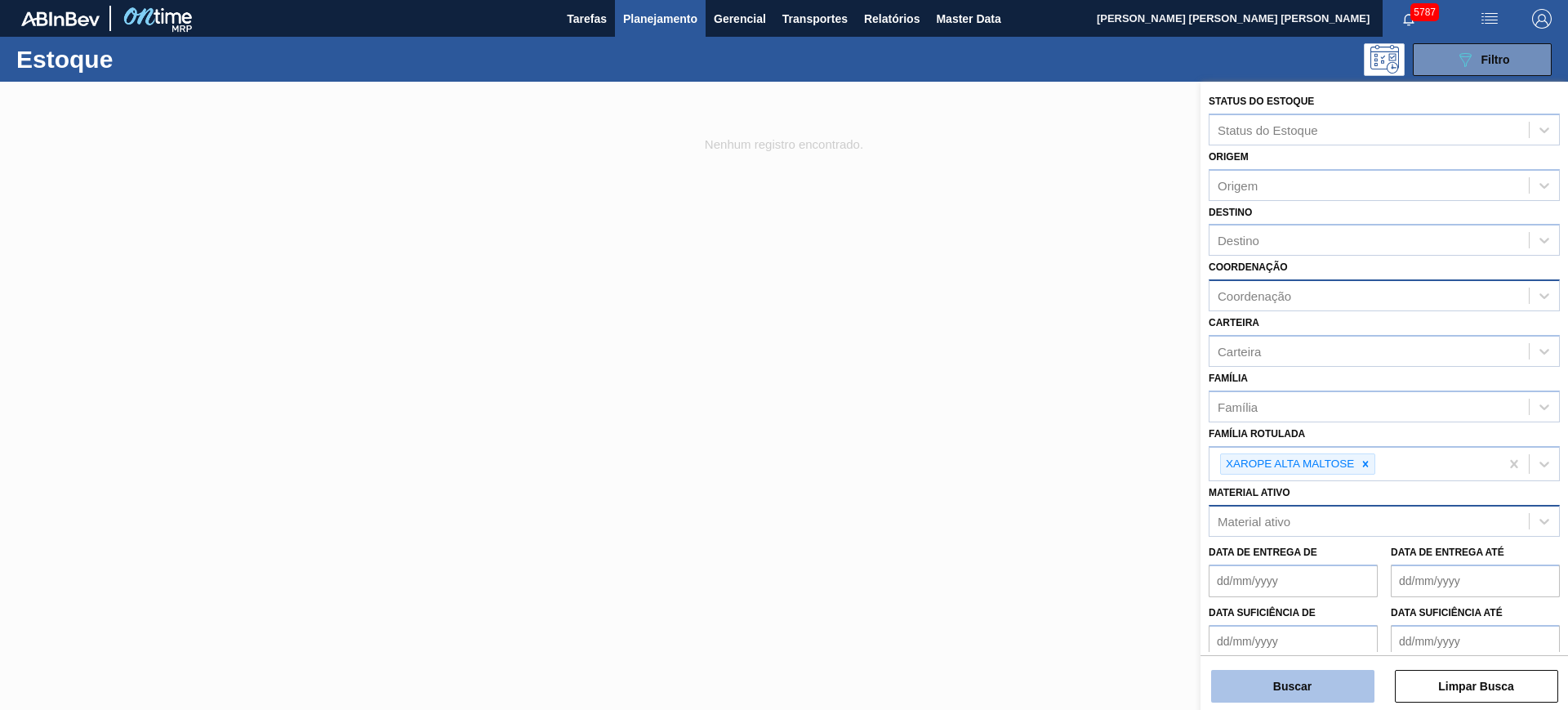
click at [1312, 682] on button "Buscar" at bounding box center [1292, 686] width 163 height 32
